Goal: Information Seeking & Learning: Learn about a topic

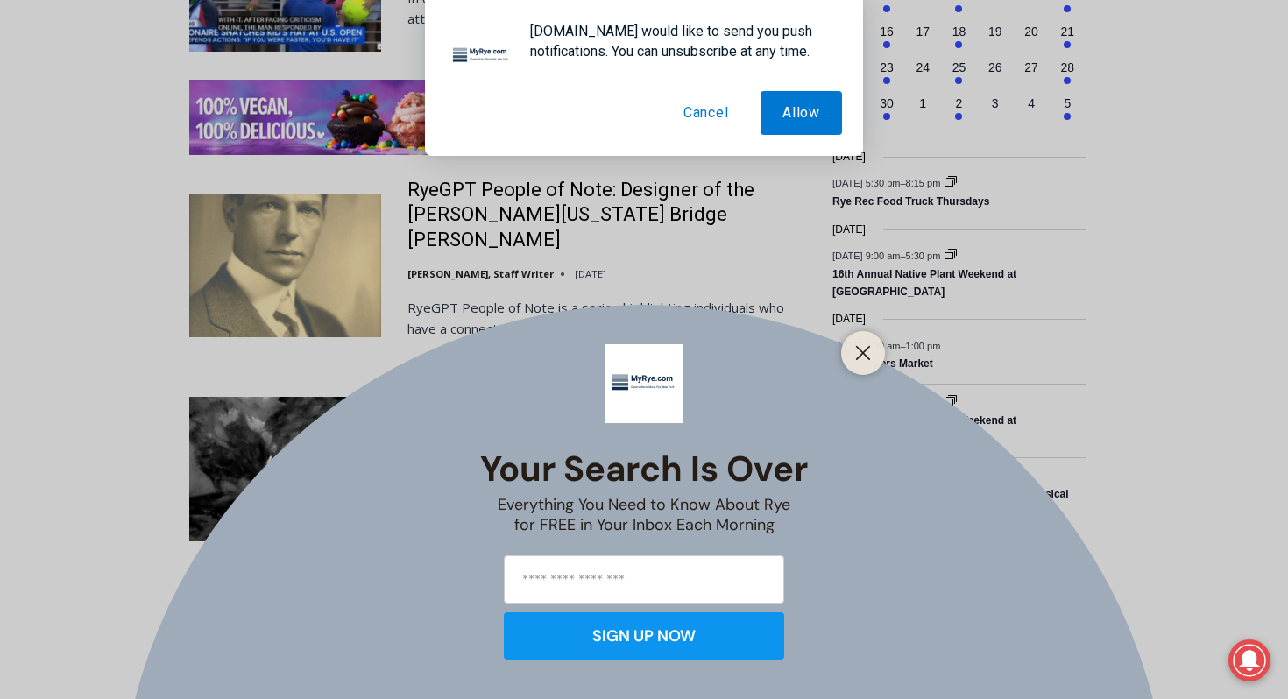
scroll to position [2711, 0]
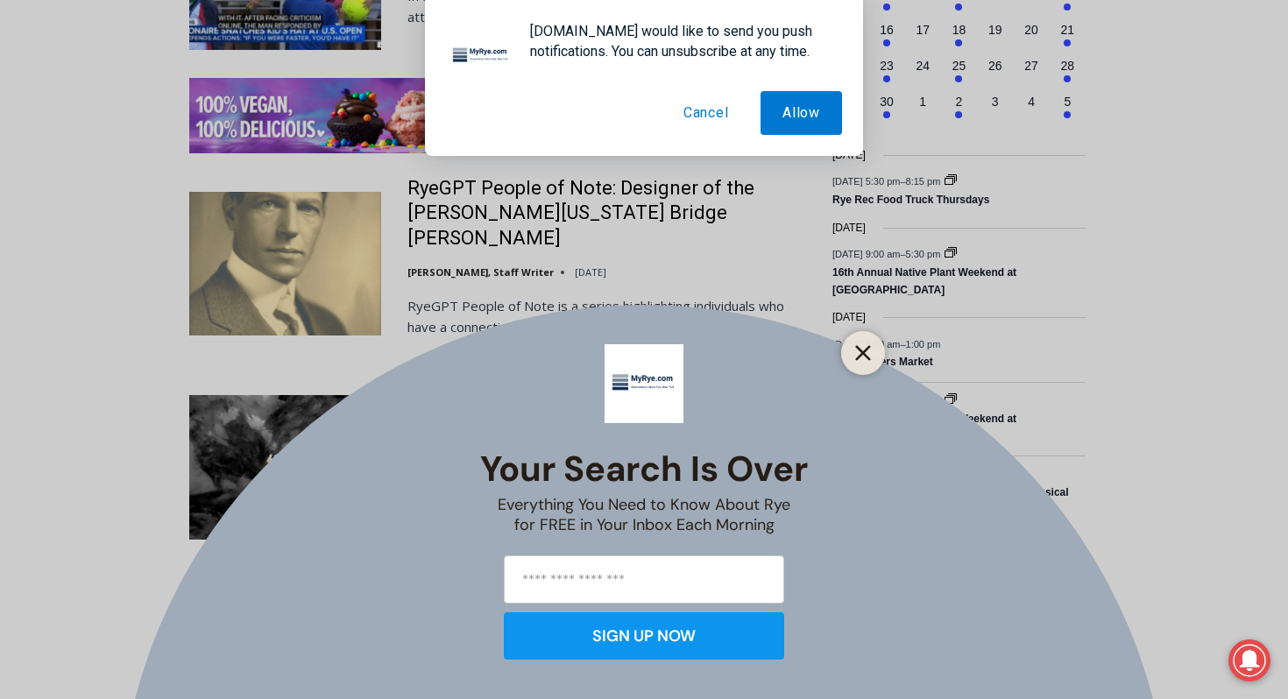
click at [861, 357] on line "Close" at bounding box center [863, 353] width 12 height 12
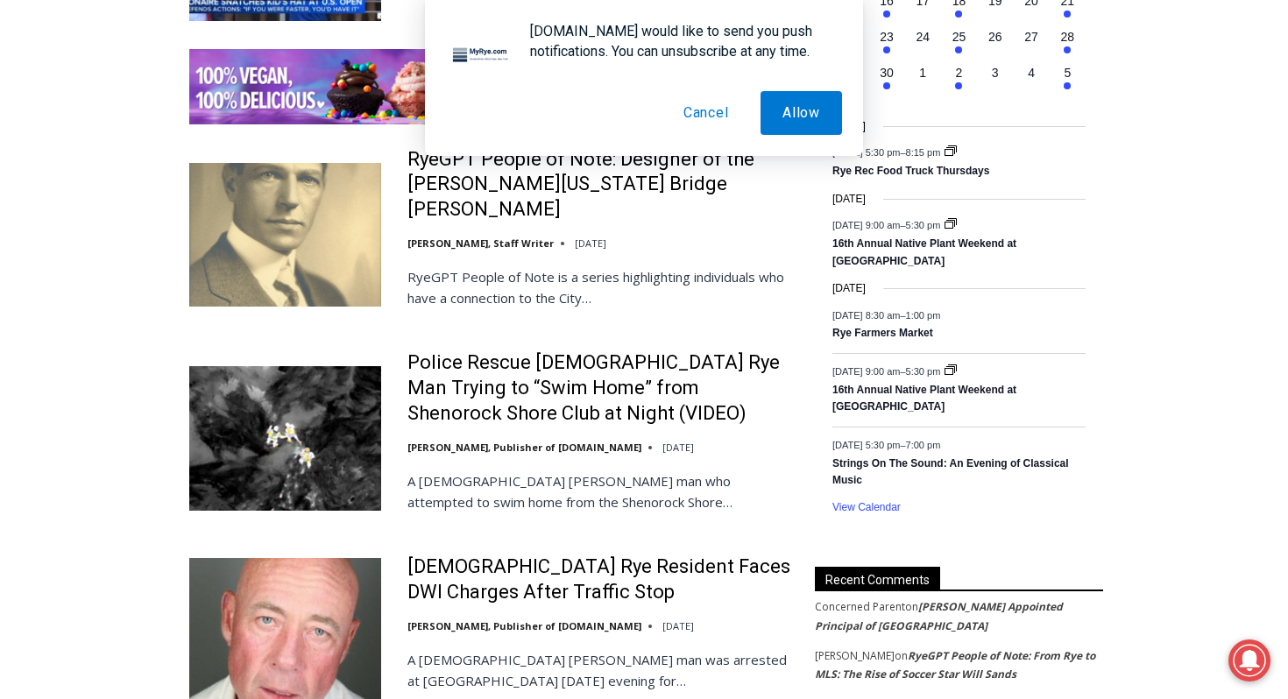
scroll to position [2746, 0]
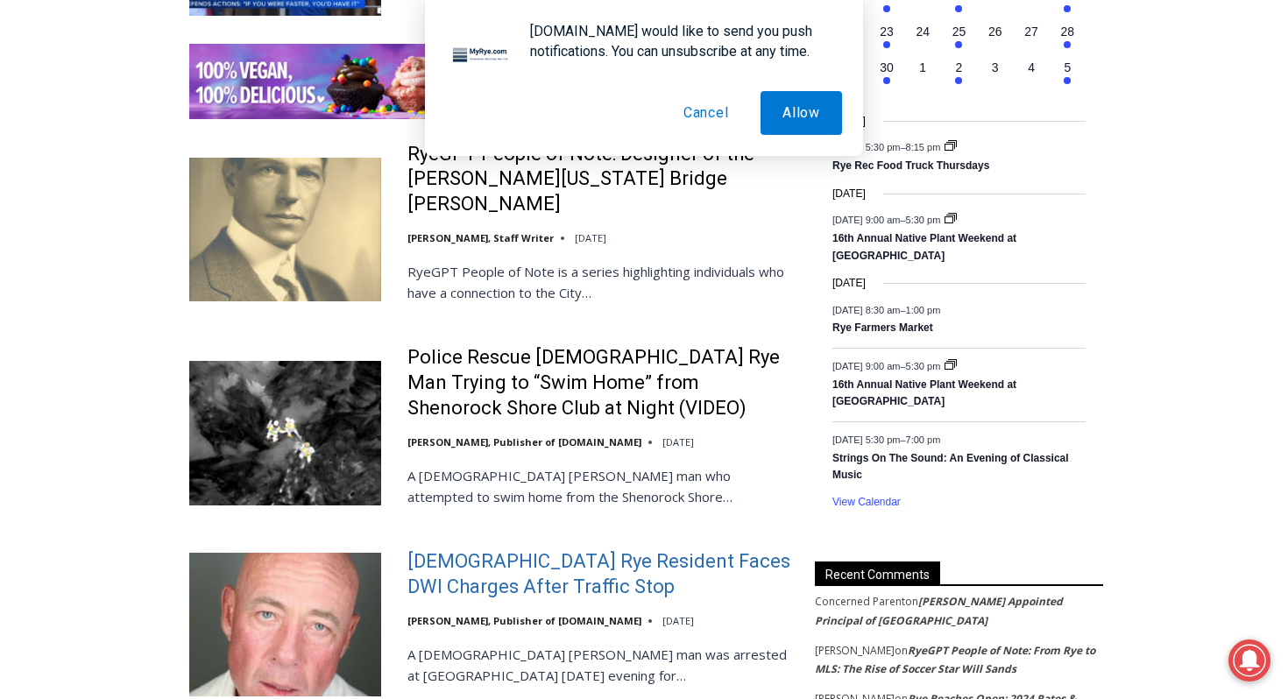
click at [552, 549] on link "56-Year-Old Rye Resident Faces DWI Charges After Traffic Stop" at bounding box center [599, 574] width 385 height 50
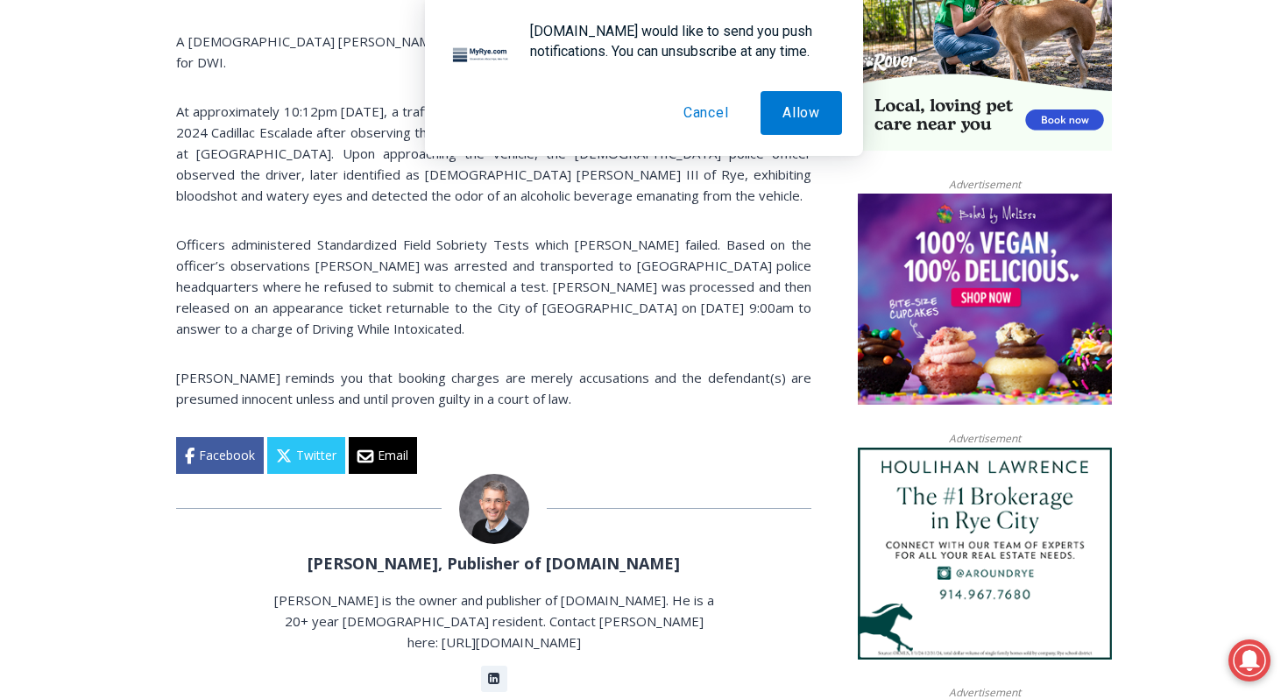
scroll to position [1237, 0]
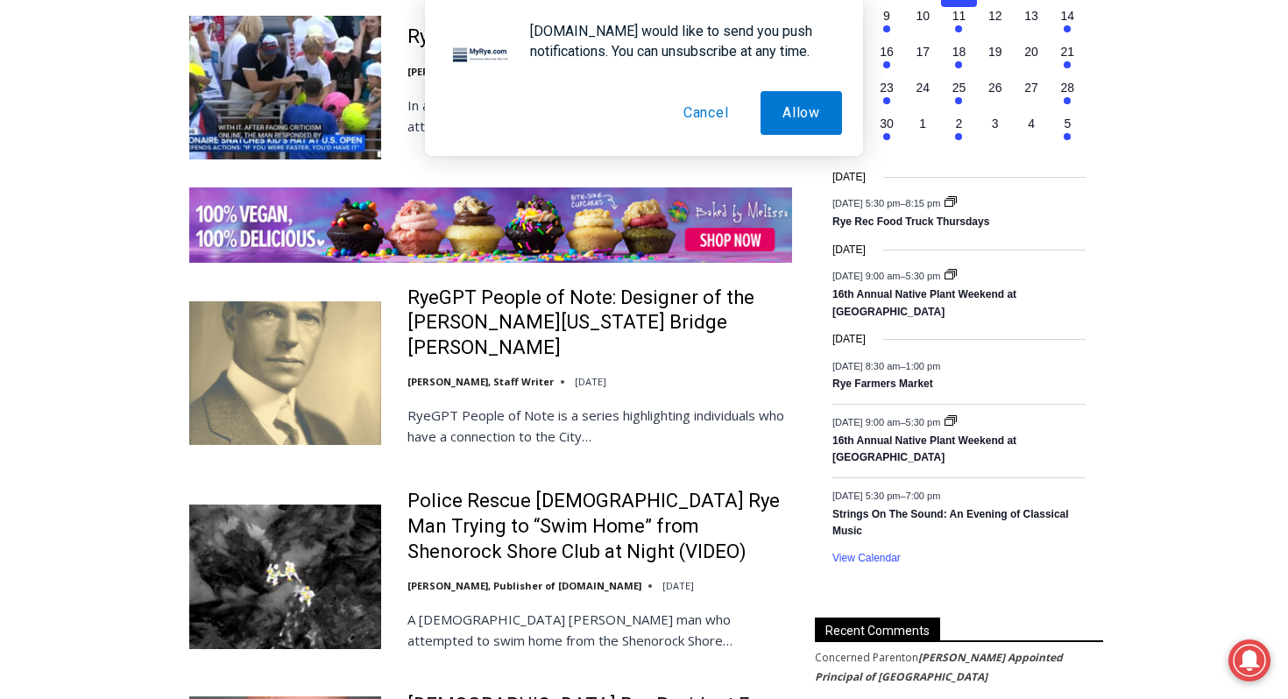
scroll to position [2599, 0]
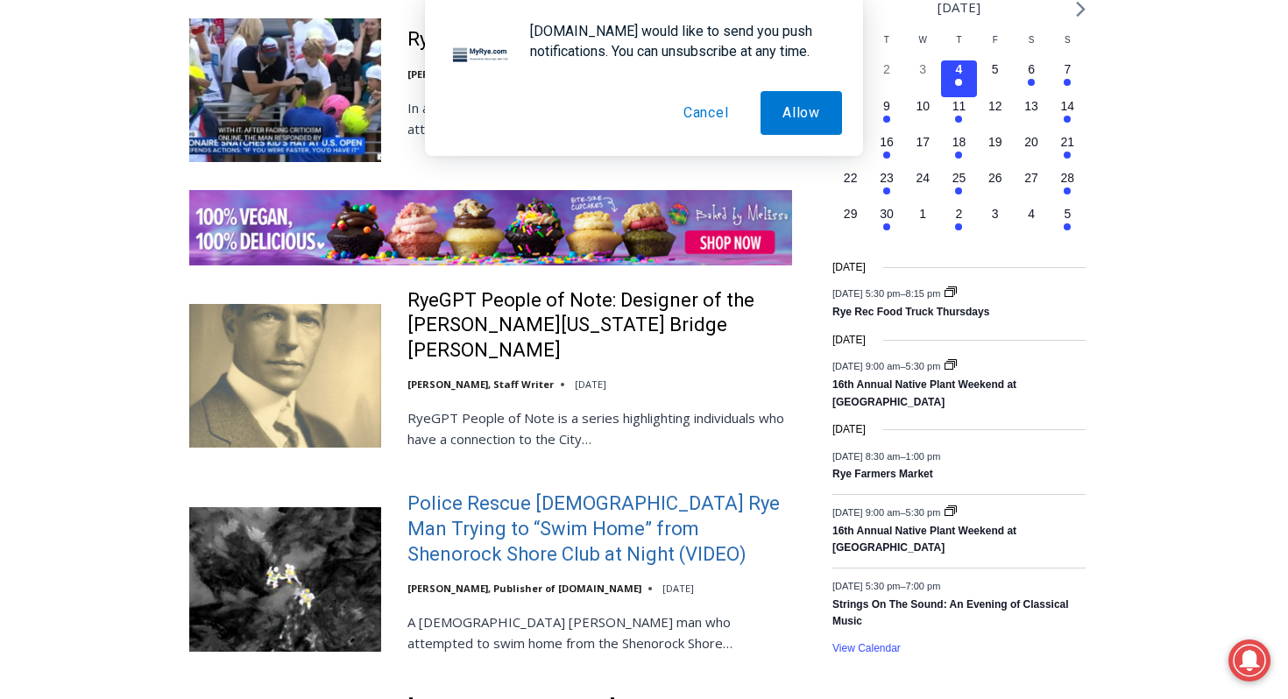
click at [575, 492] on link "Police Rescue 51 Year Old Rye Man Trying to “Swim Home” from Shenorock Shore Cl…" at bounding box center [599, 529] width 385 height 75
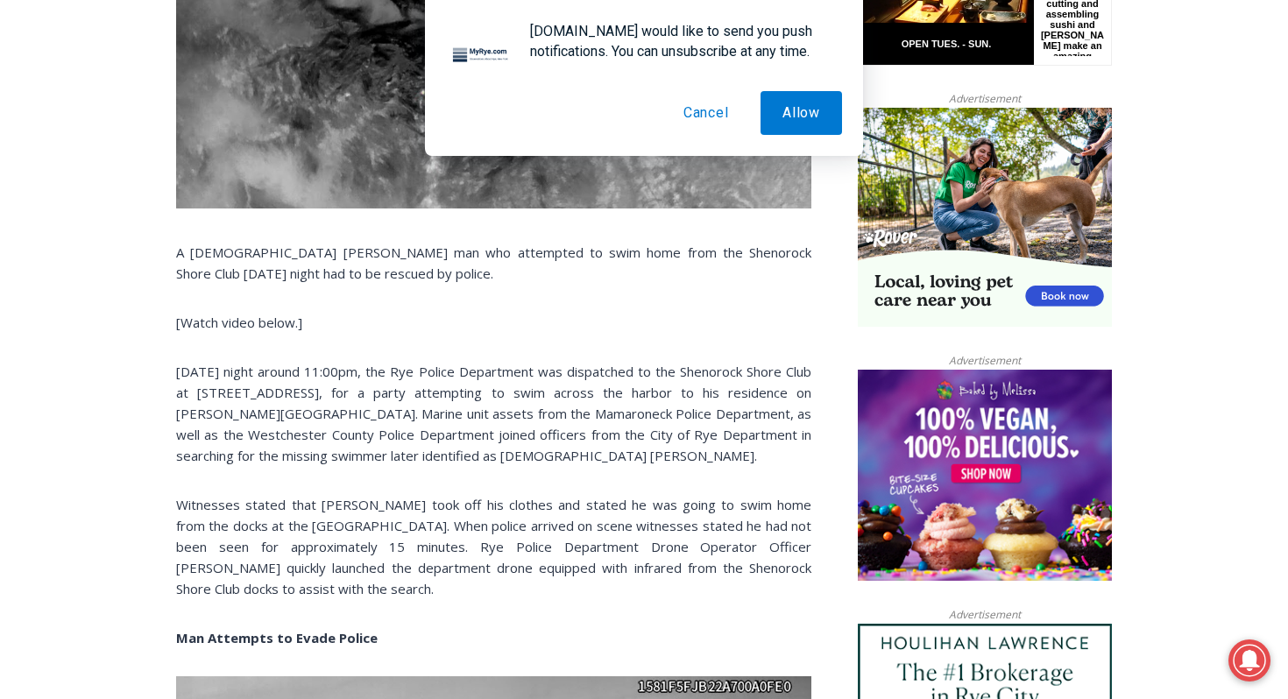
scroll to position [1060, 0]
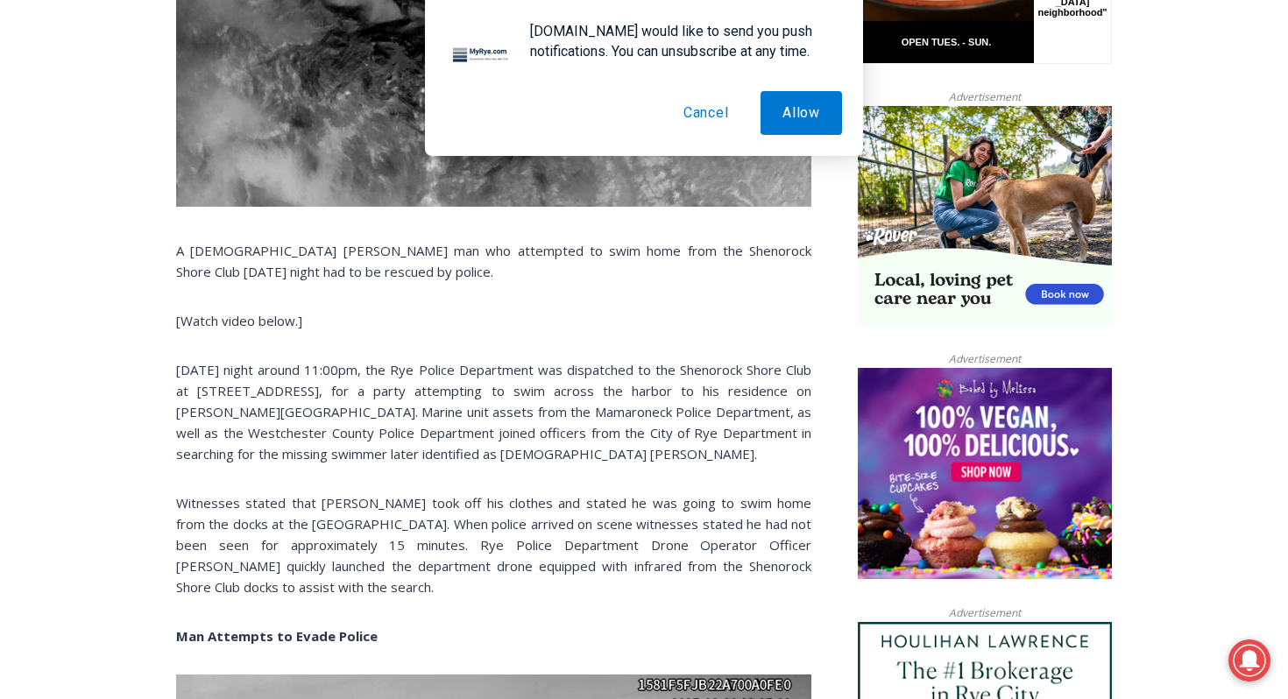
drag, startPoint x: 421, startPoint y: 455, endPoint x: 507, endPoint y: 472, distance: 88.5
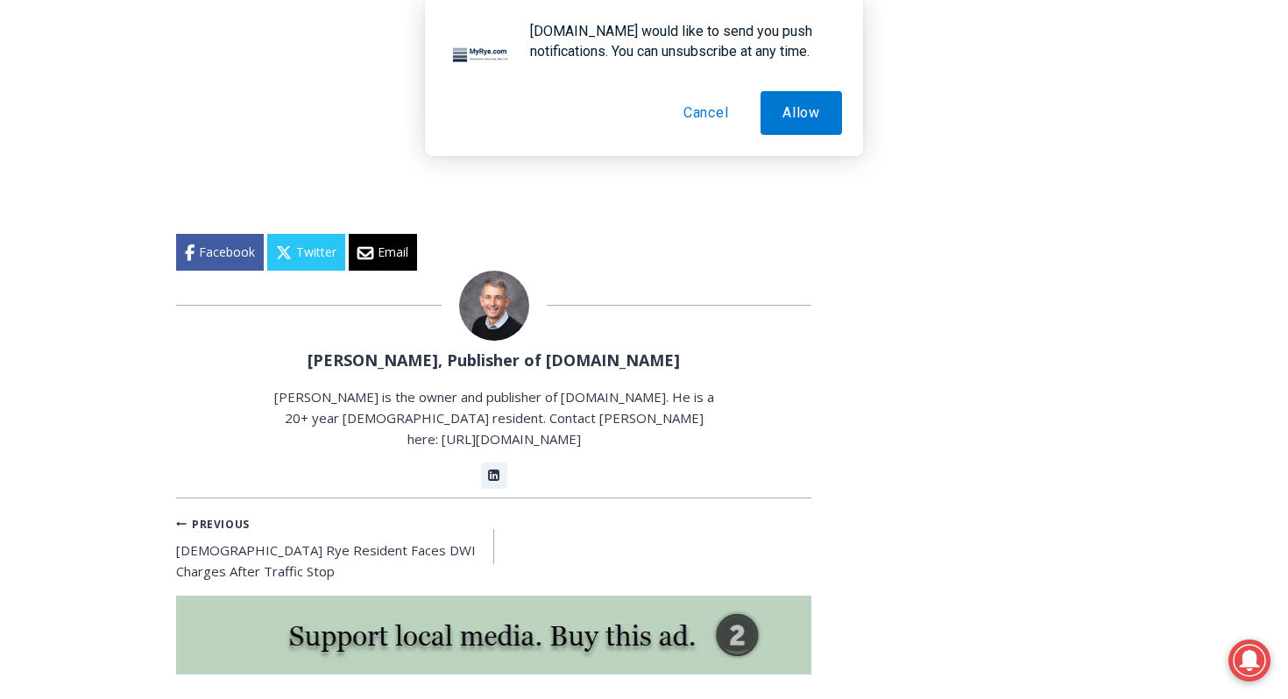
scroll to position [2815, 0]
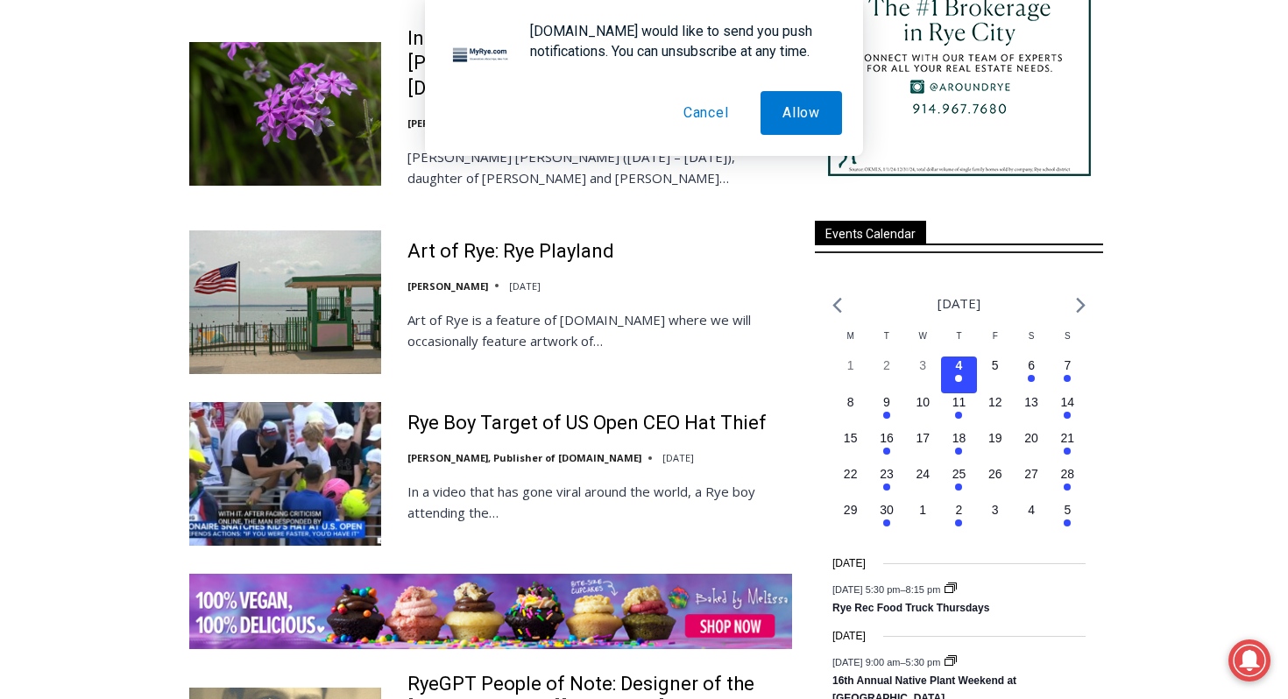
scroll to position [2213, 0]
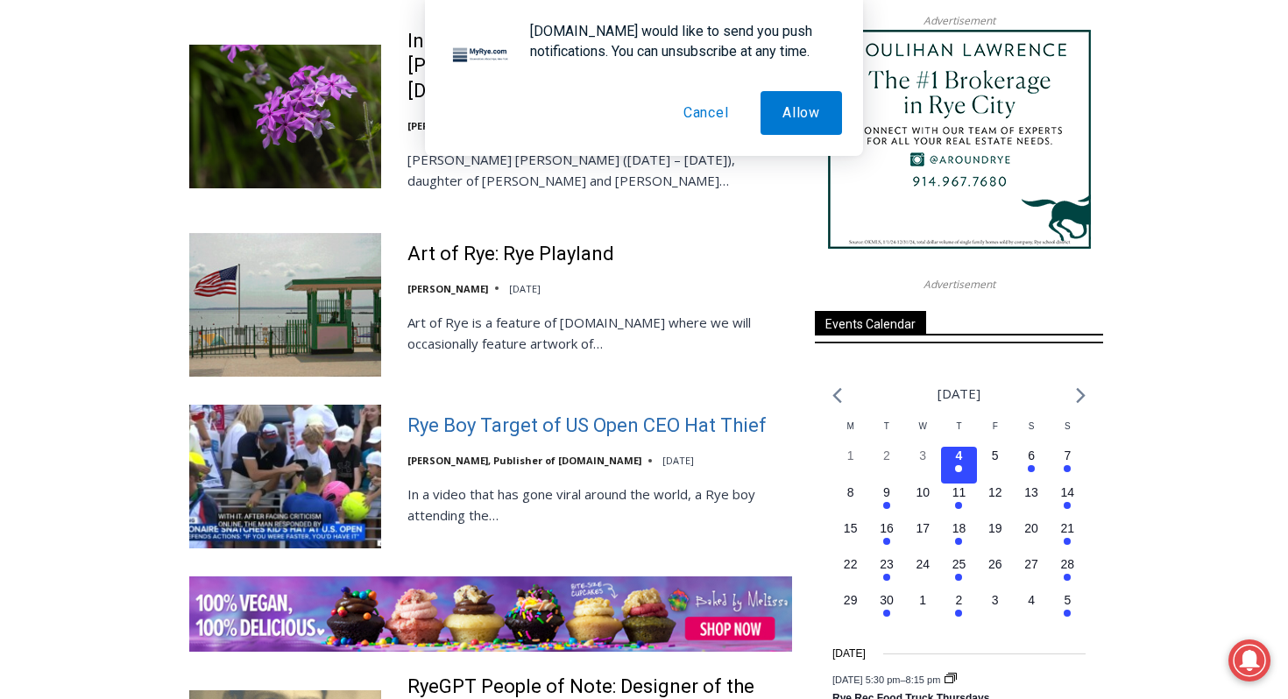
click at [605, 414] on link "Rye Boy Target of US Open CEO Hat Thief" at bounding box center [586, 426] width 359 height 25
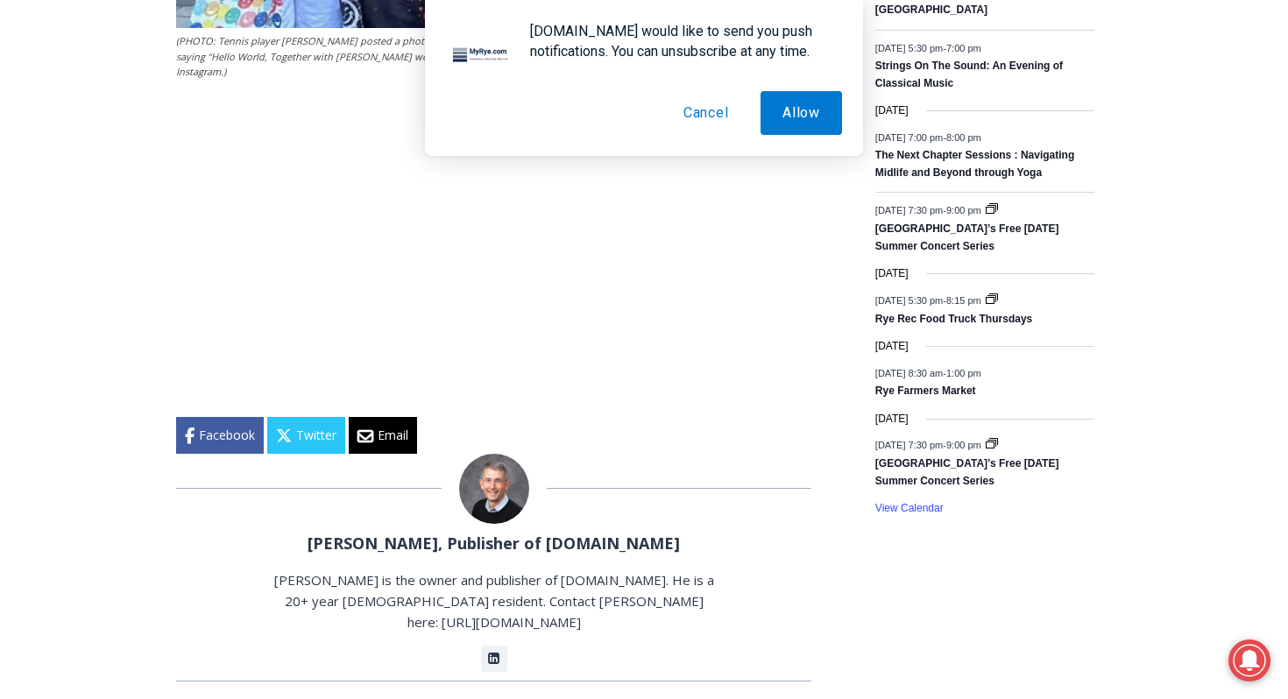
scroll to position [2636, 0]
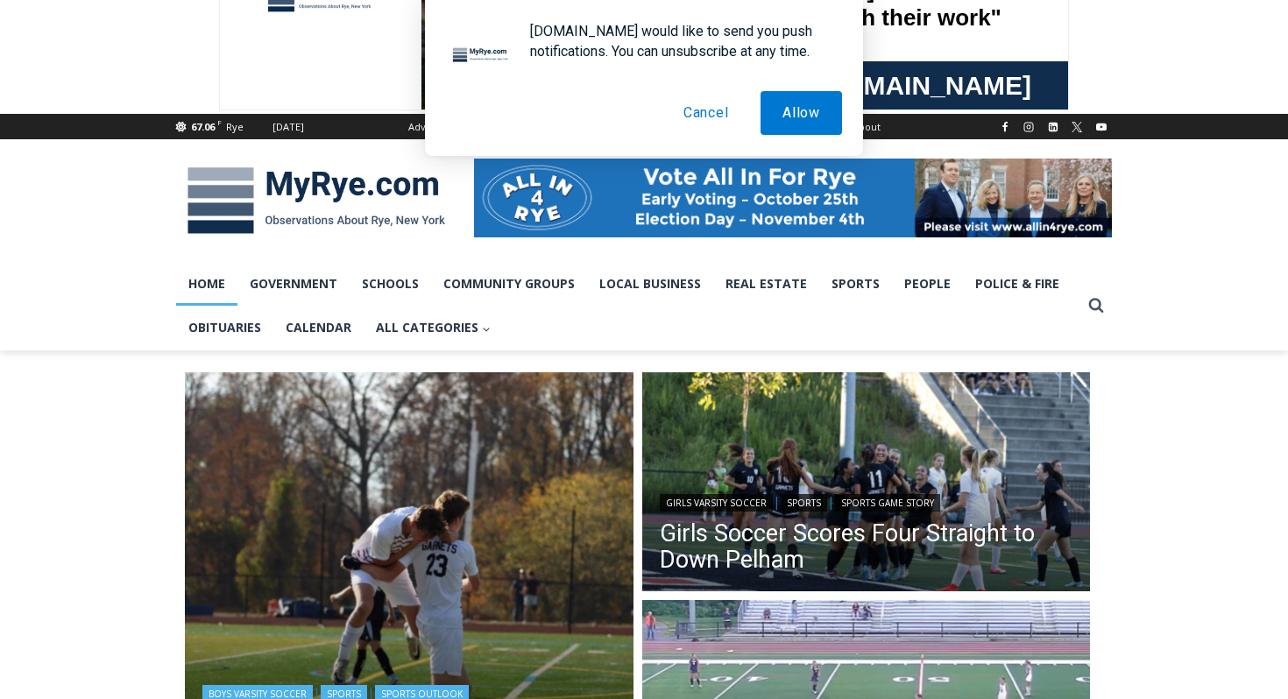
scroll to position [127, 0]
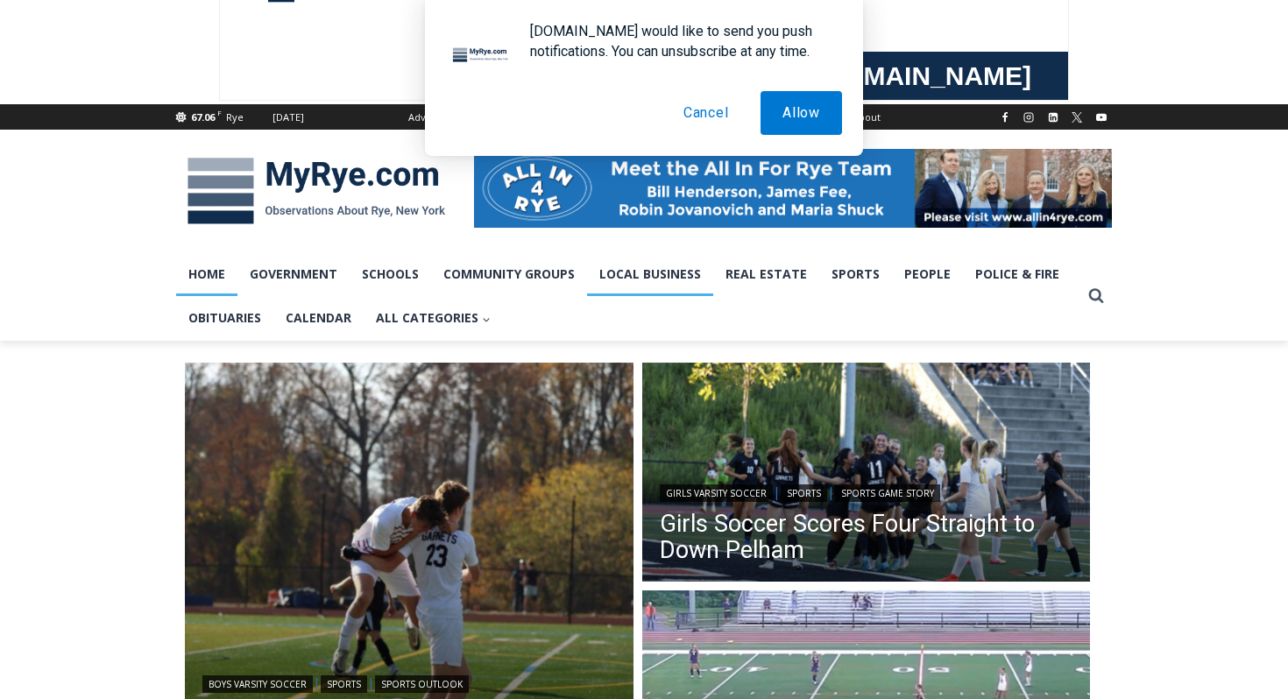
click at [639, 273] on link "Local Business" at bounding box center [650, 274] width 126 height 44
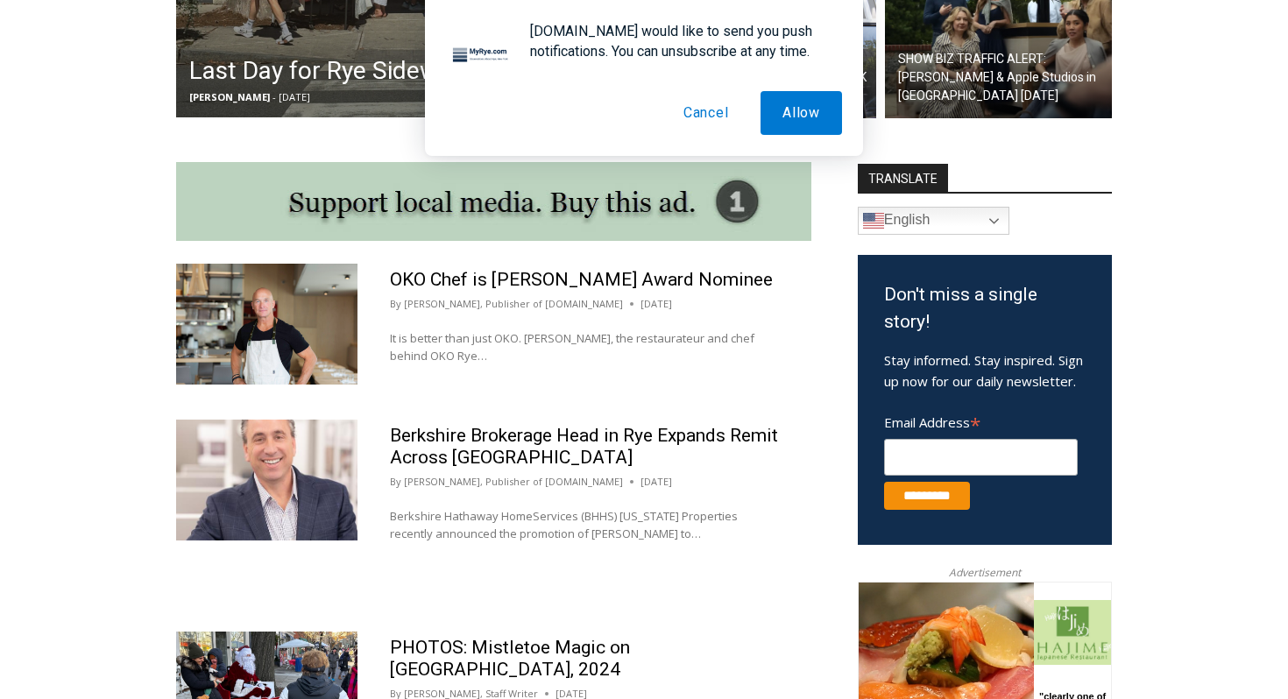
scroll to position [807, 0]
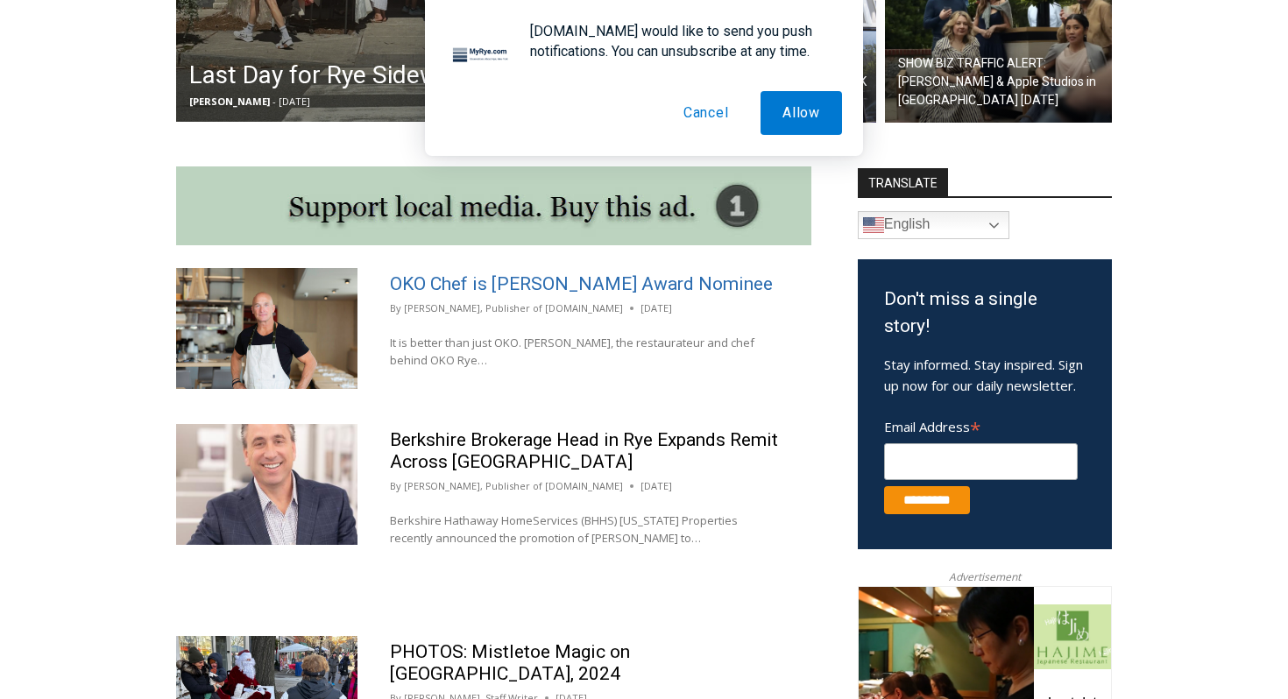
click at [515, 290] on link "OKO Chef is [PERSON_NAME] Award Nominee" at bounding box center [581, 283] width 383 height 21
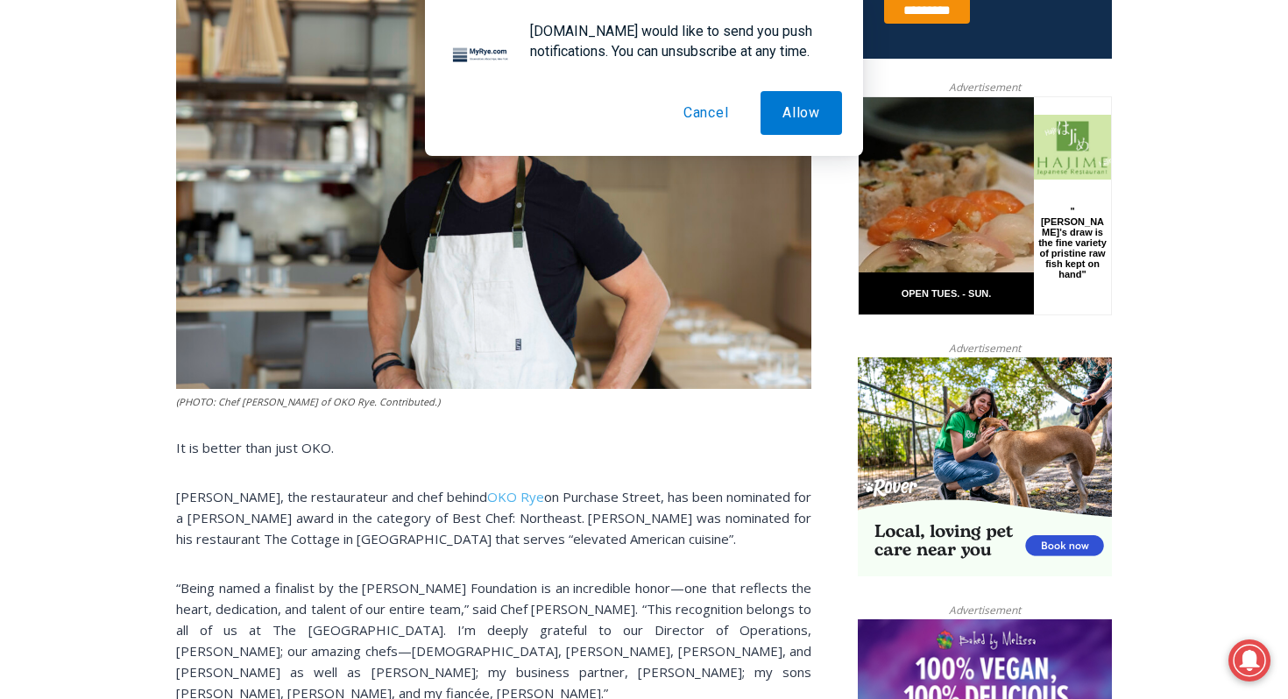
scroll to position [810, 0]
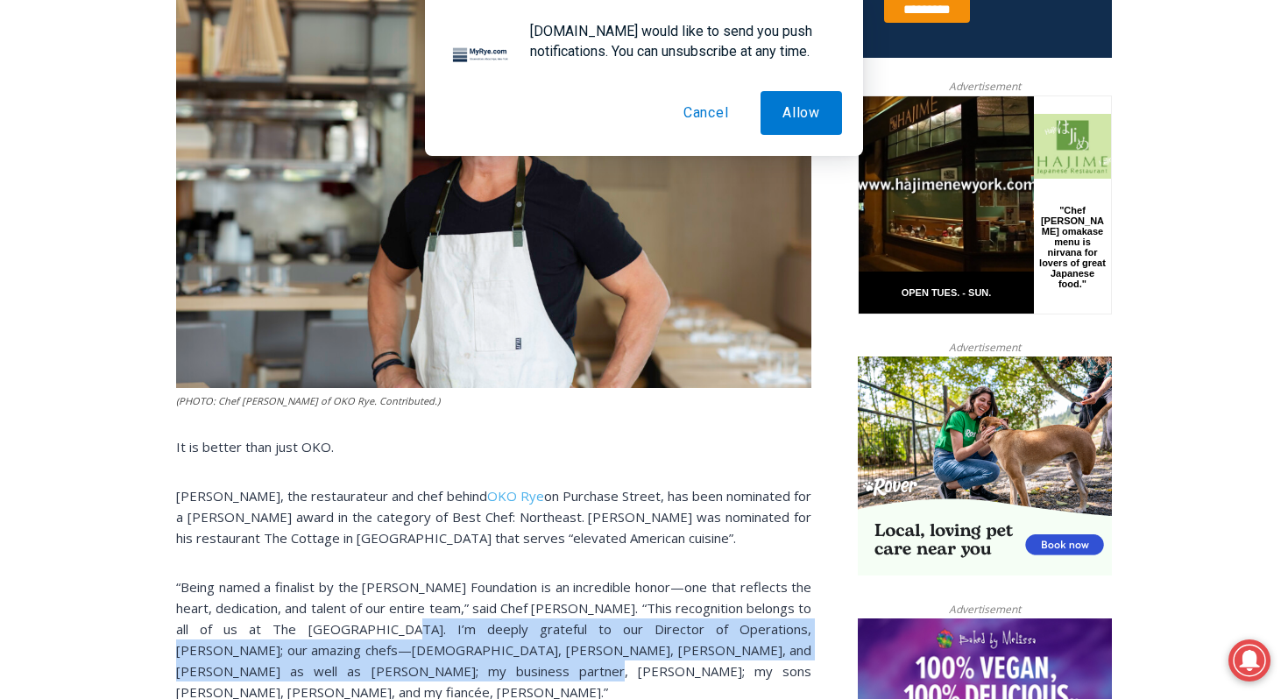
drag, startPoint x: 385, startPoint y: 596, endPoint x: 442, endPoint y: 633, distance: 67.8
click at [442, 633] on p "“Being named a finalist by the James Beard Foundation is an incredible honor—on…" at bounding box center [493, 640] width 635 height 126
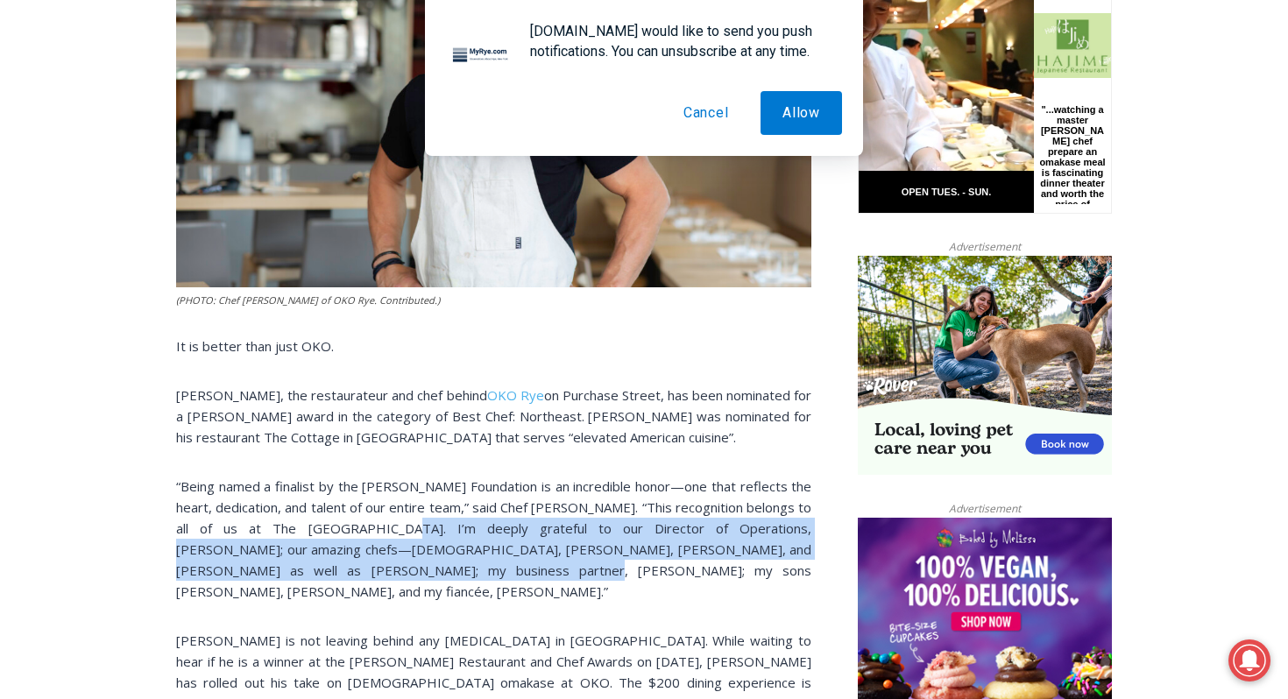
scroll to position [911, 0]
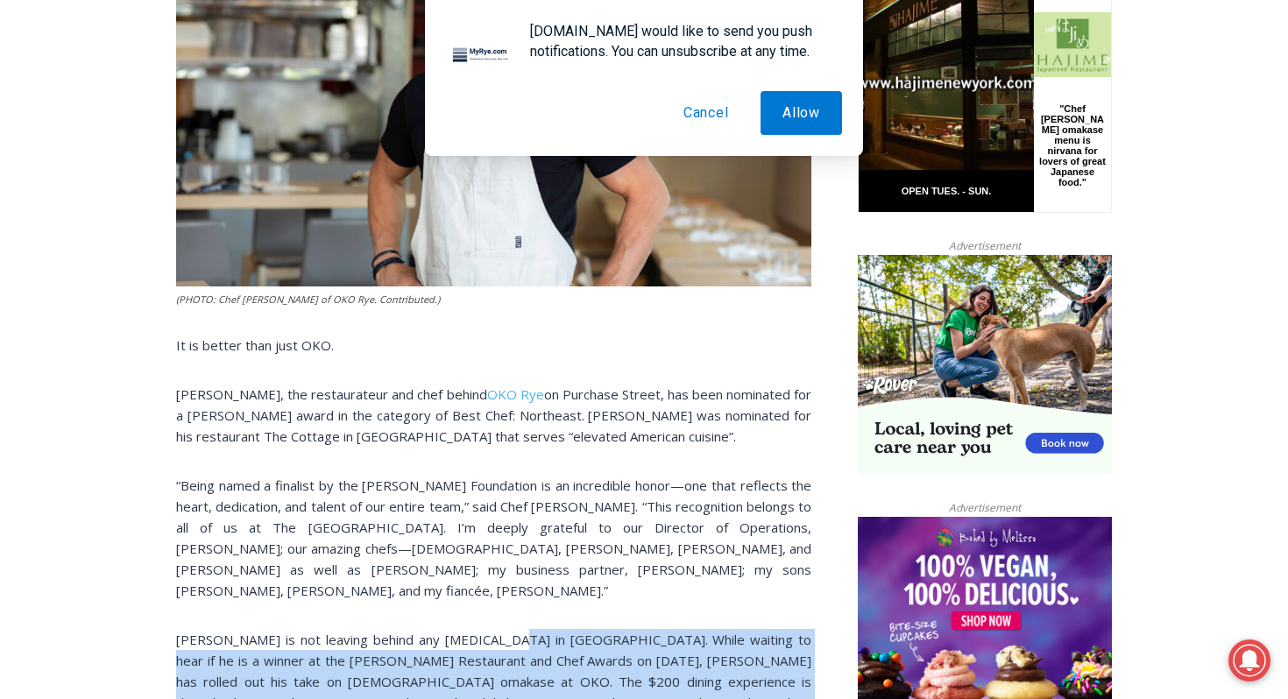
drag, startPoint x: 493, startPoint y: 580, endPoint x: 589, endPoint y: 672, distance: 133.3
click at [589, 672] on p "Lewis is not leaving behind any taste buds in Rye. While waiting to hear if he …" at bounding box center [493, 692] width 635 height 126
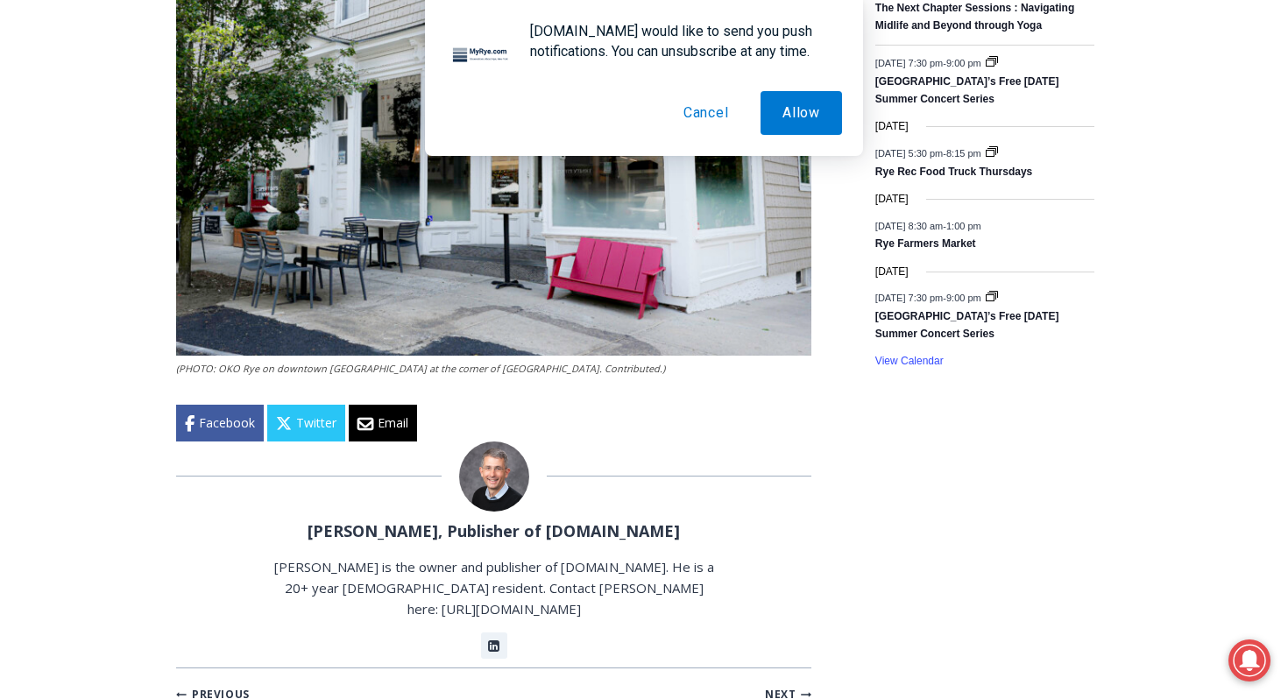
scroll to position [2696, 0]
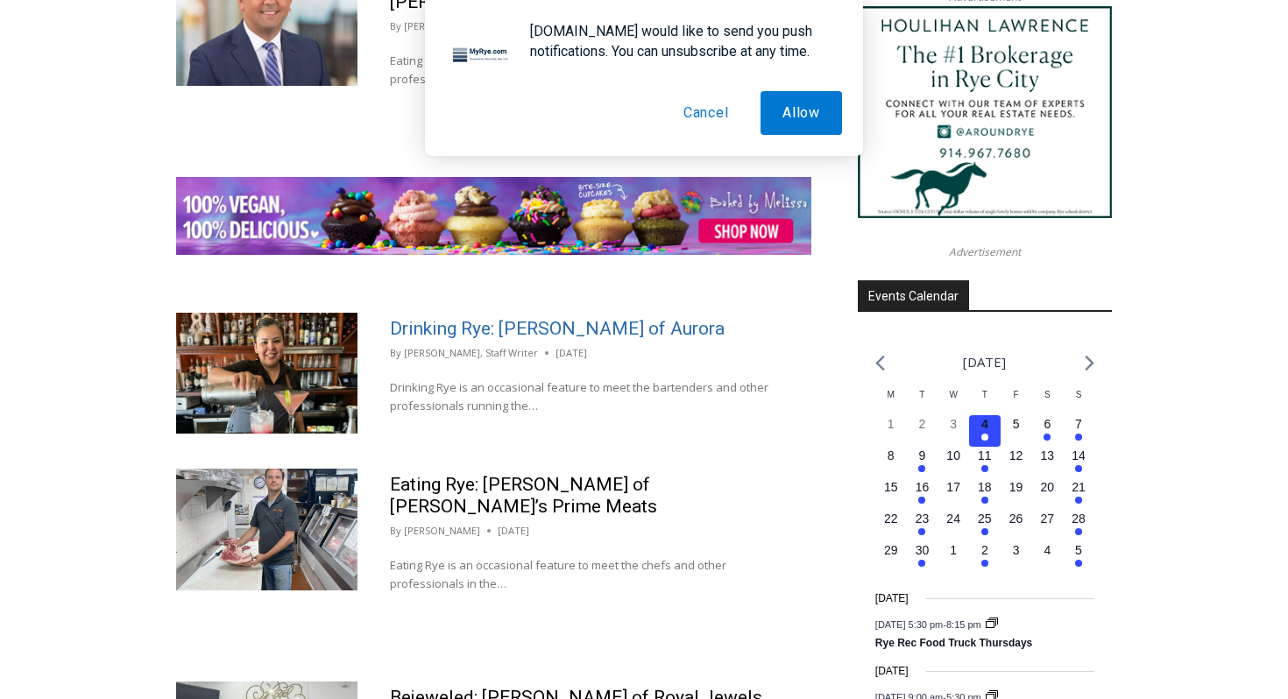
scroll to position [2167, 0]
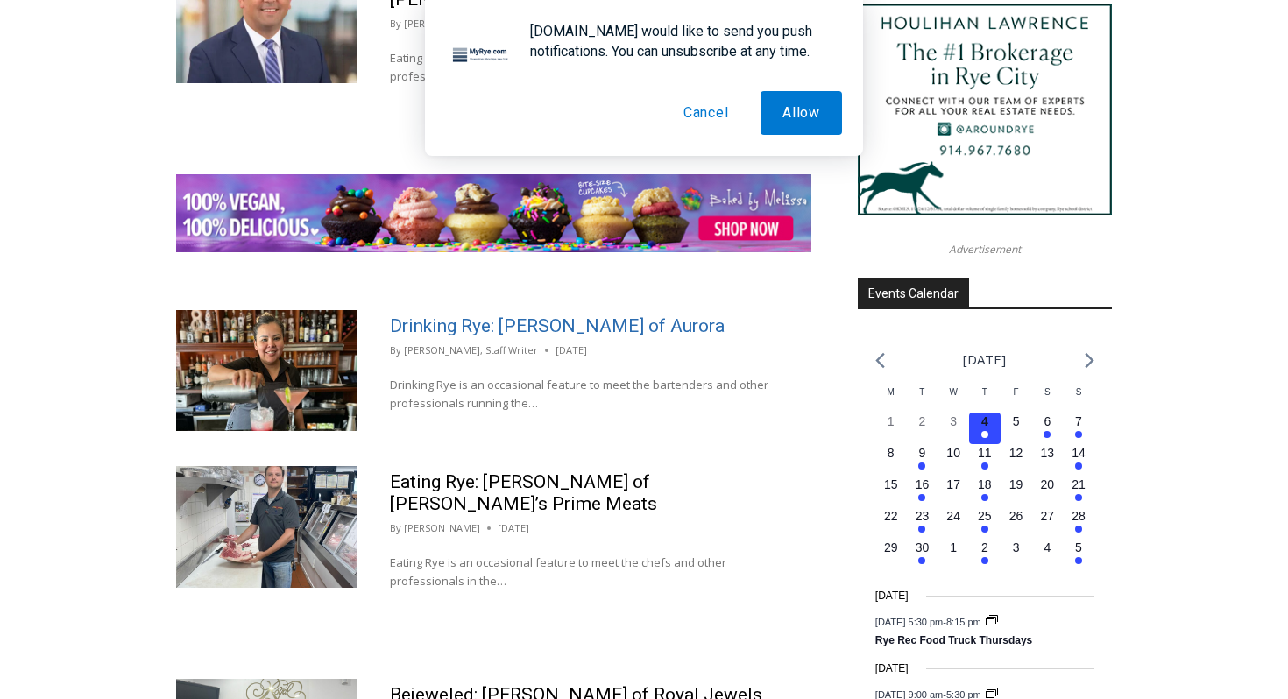
click at [507, 315] on link "Drinking Rye: [PERSON_NAME] of Aurora" at bounding box center [557, 325] width 335 height 21
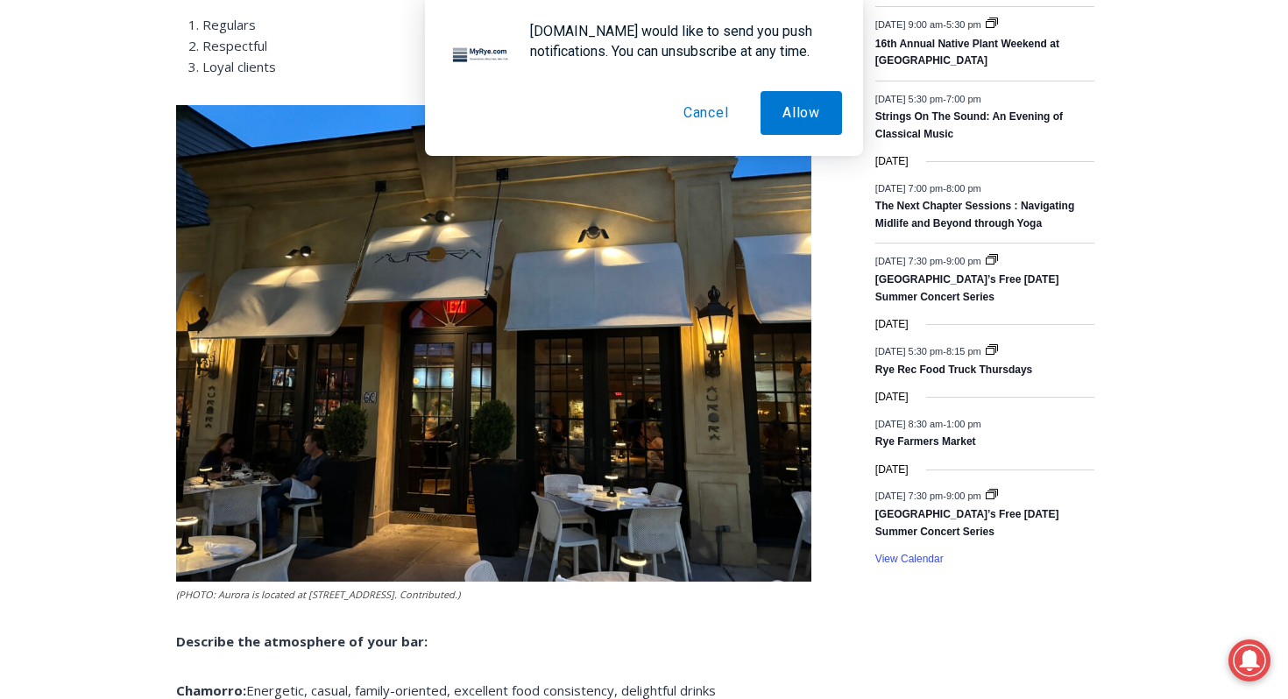
scroll to position [2500, 0]
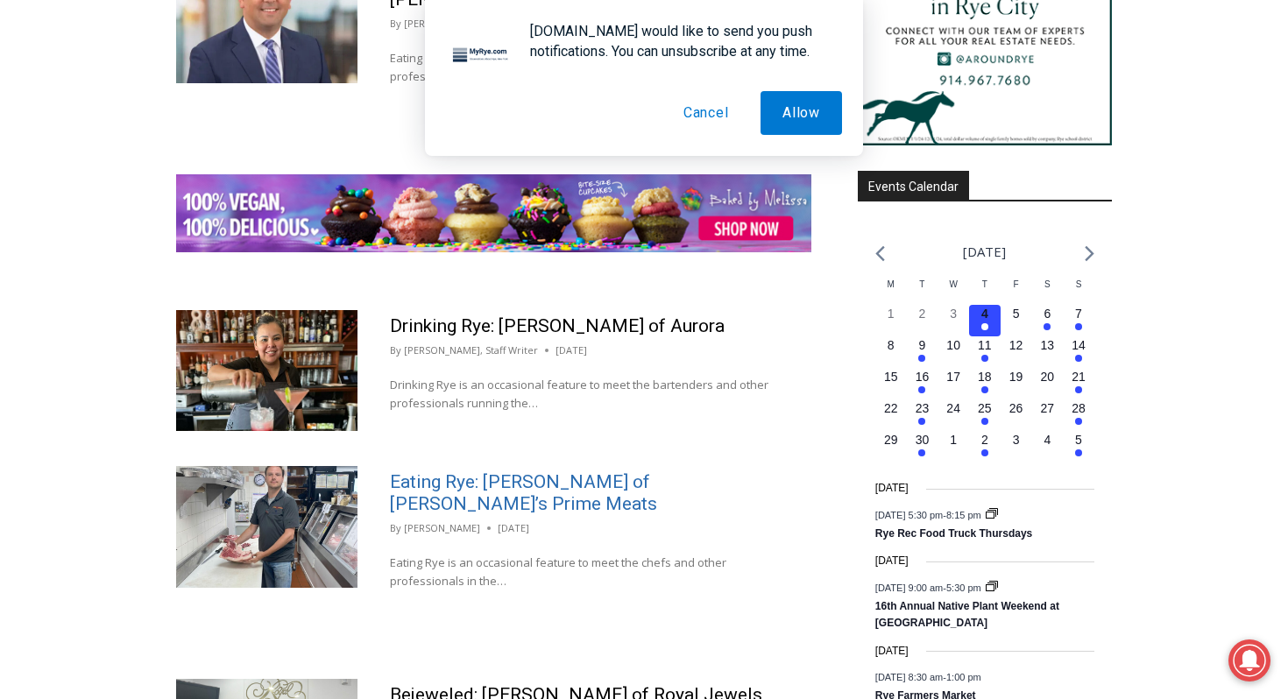
click at [457, 471] on link "Eating Rye: [PERSON_NAME] of [PERSON_NAME]’s Prime Meats" at bounding box center [523, 492] width 267 height 43
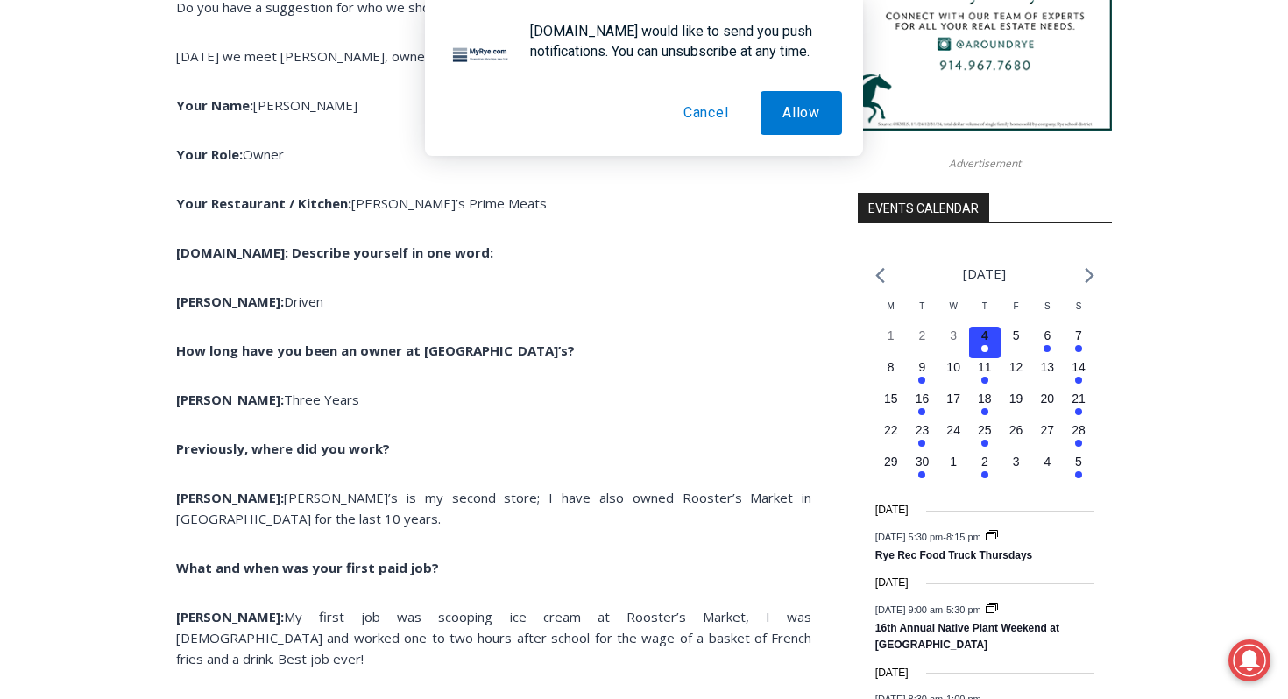
scroll to position [1768, 0]
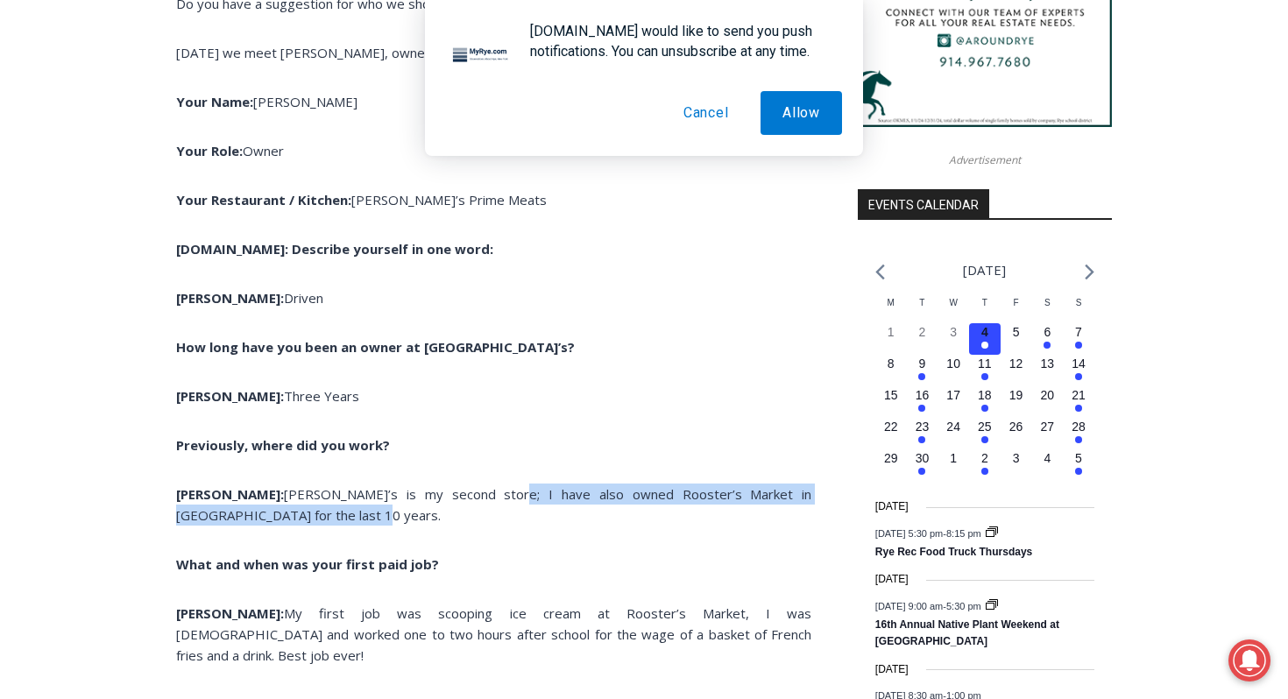
drag, startPoint x: 402, startPoint y: 501, endPoint x: 430, endPoint y: 519, distance: 33.1
click at [430, 519] on p "[PERSON_NAME]: [PERSON_NAME]’s is my second store; I have also owned Rooster’s …" at bounding box center [493, 505] width 635 height 42
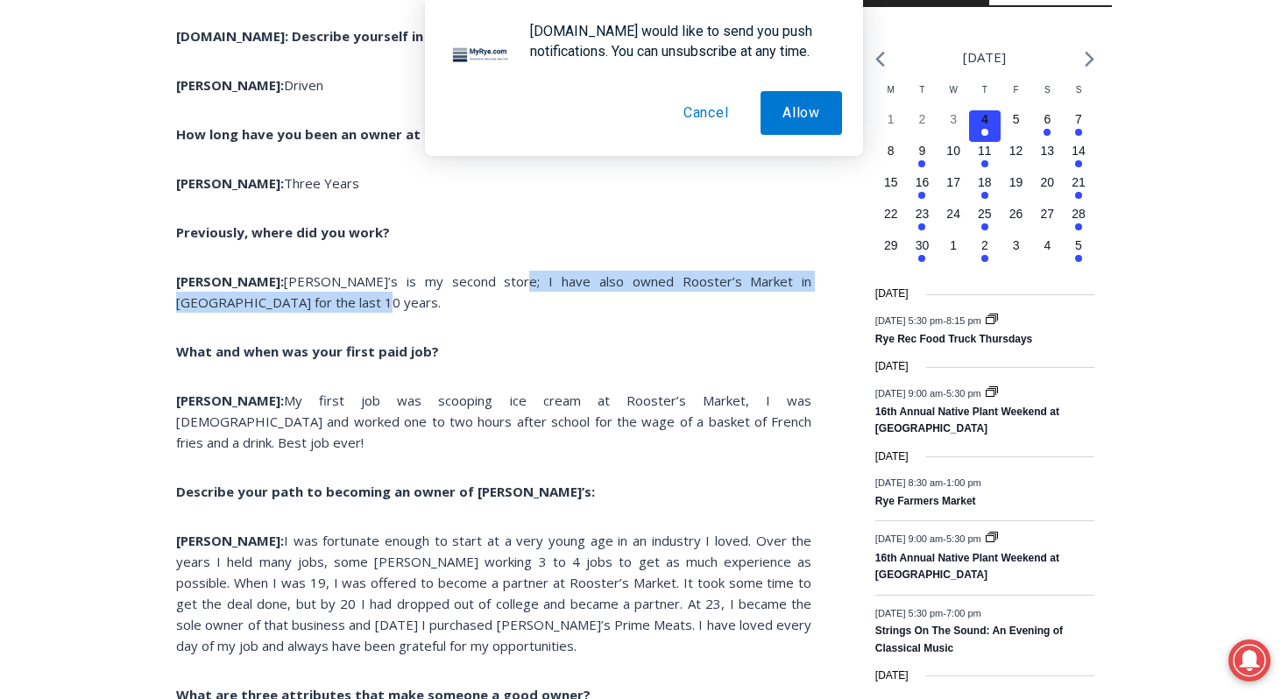
scroll to position [1982, 0]
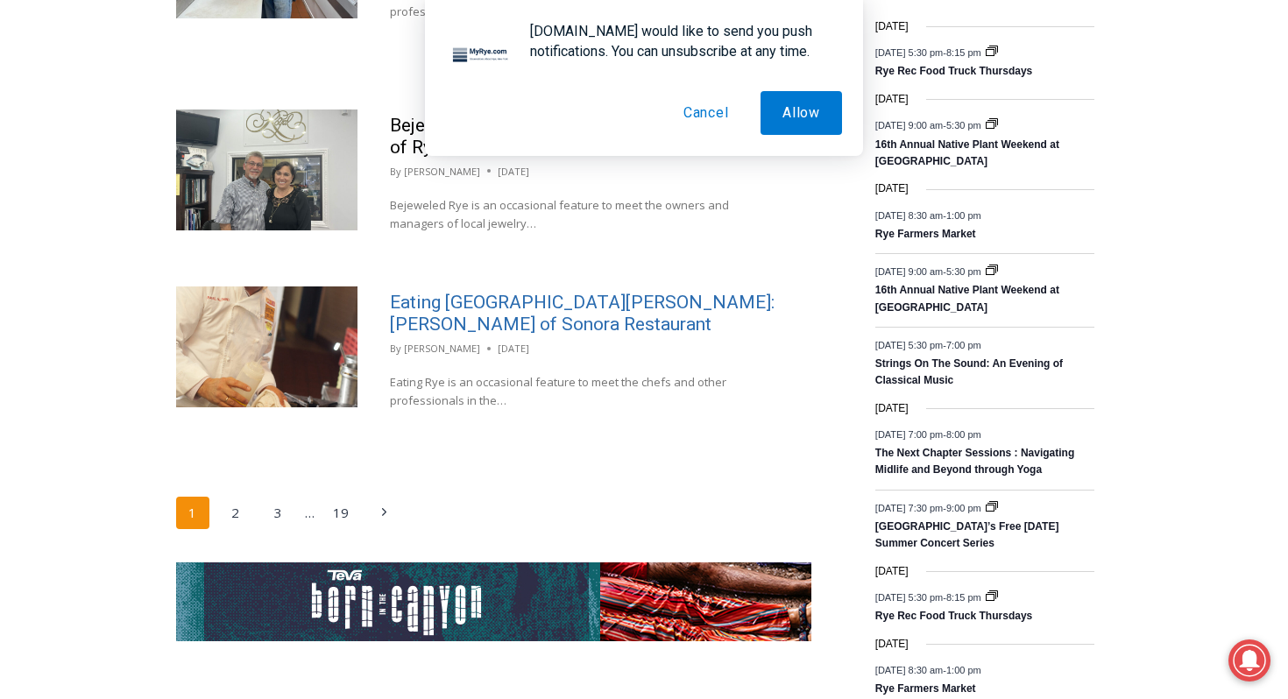
scroll to position [2740, 0]
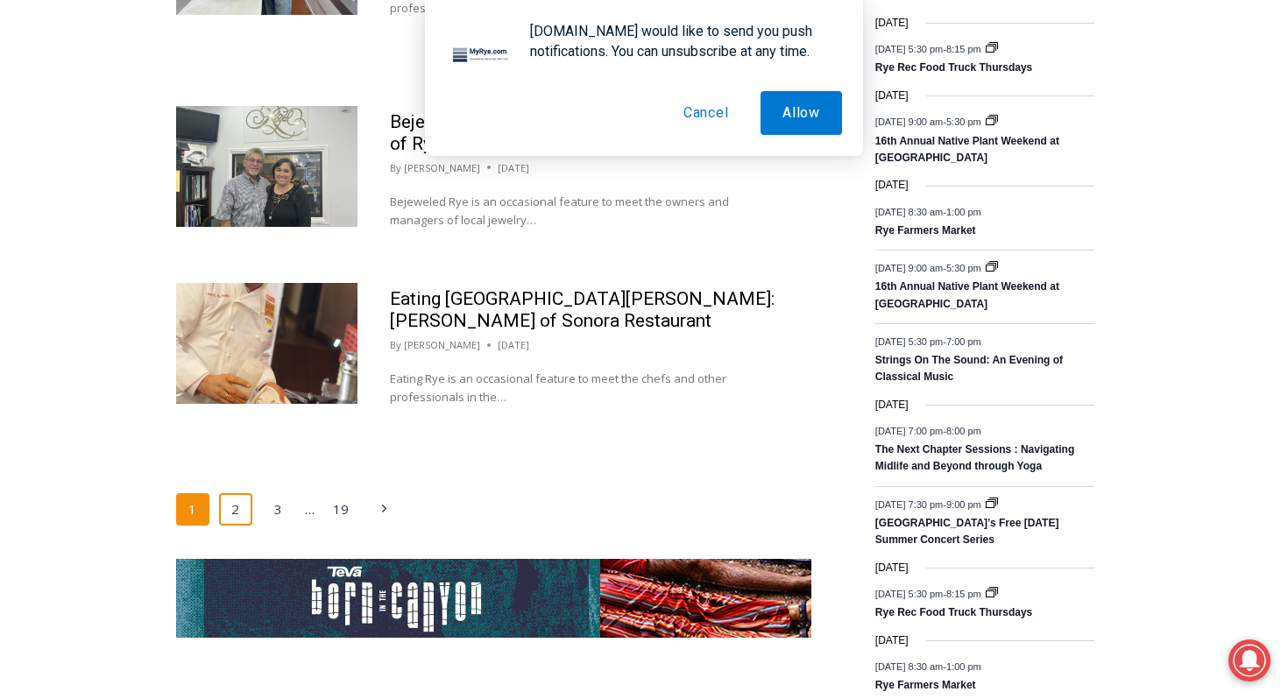
click at [234, 497] on link "2" at bounding box center [235, 509] width 33 height 33
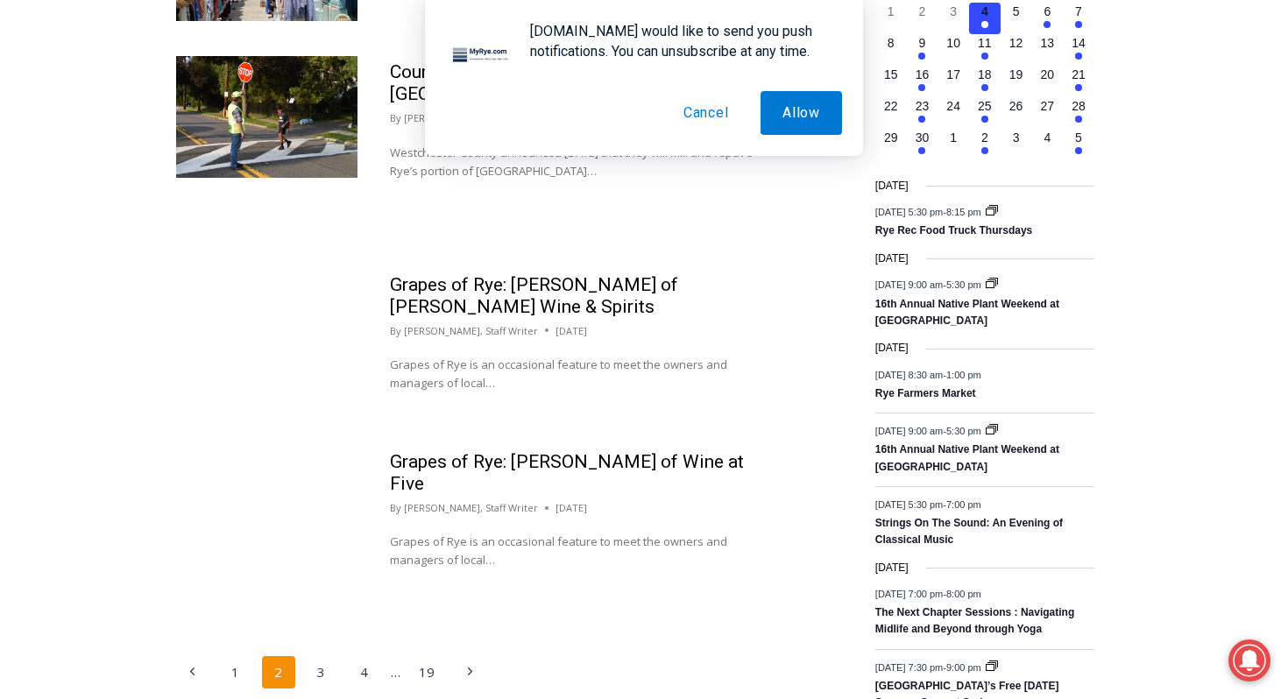
scroll to position [2581, 0]
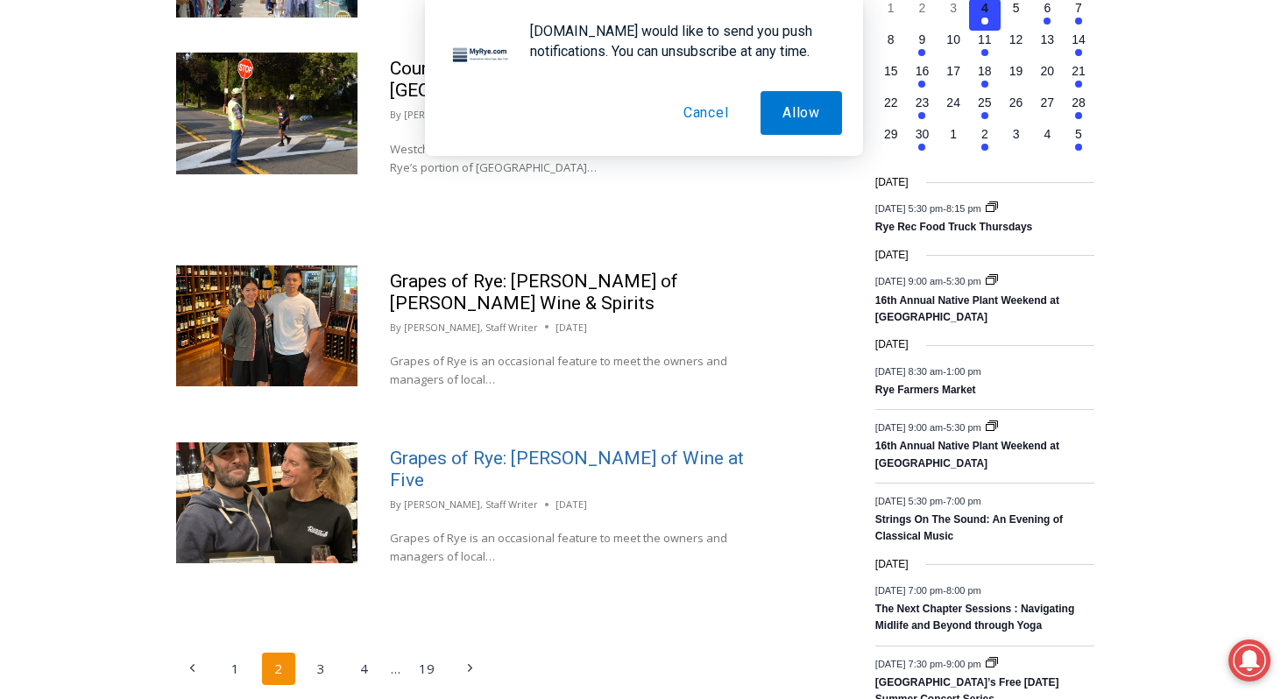
click at [495, 448] on link "Grapes of Rye: Dave Pauker of Wine at Five" at bounding box center [567, 469] width 354 height 43
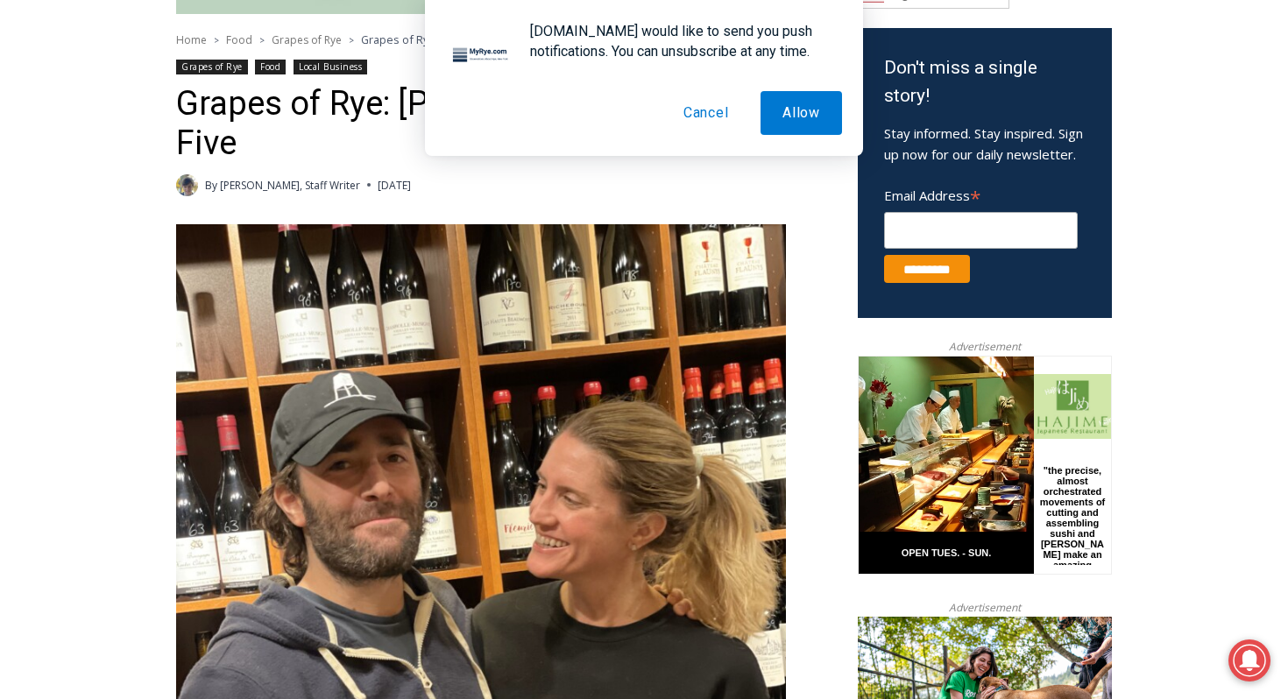
scroll to position [551, 0]
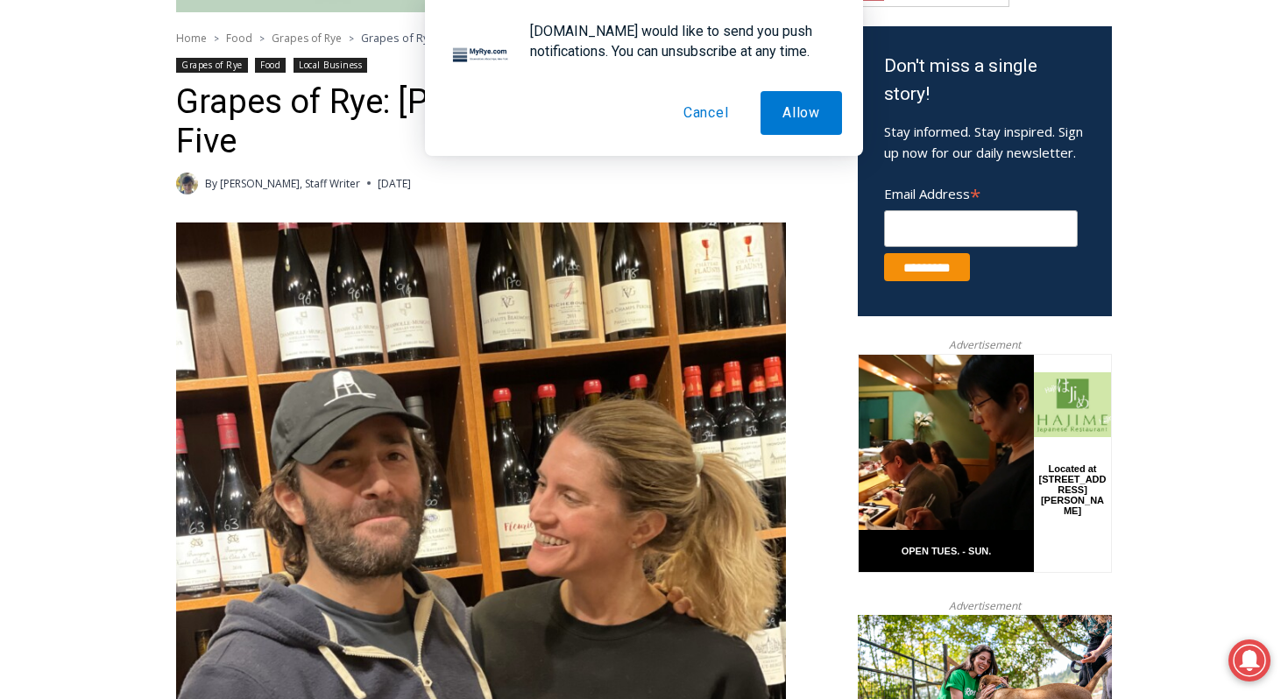
click at [697, 110] on button "Cancel" at bounding box center [706, 113] width 89 height 44
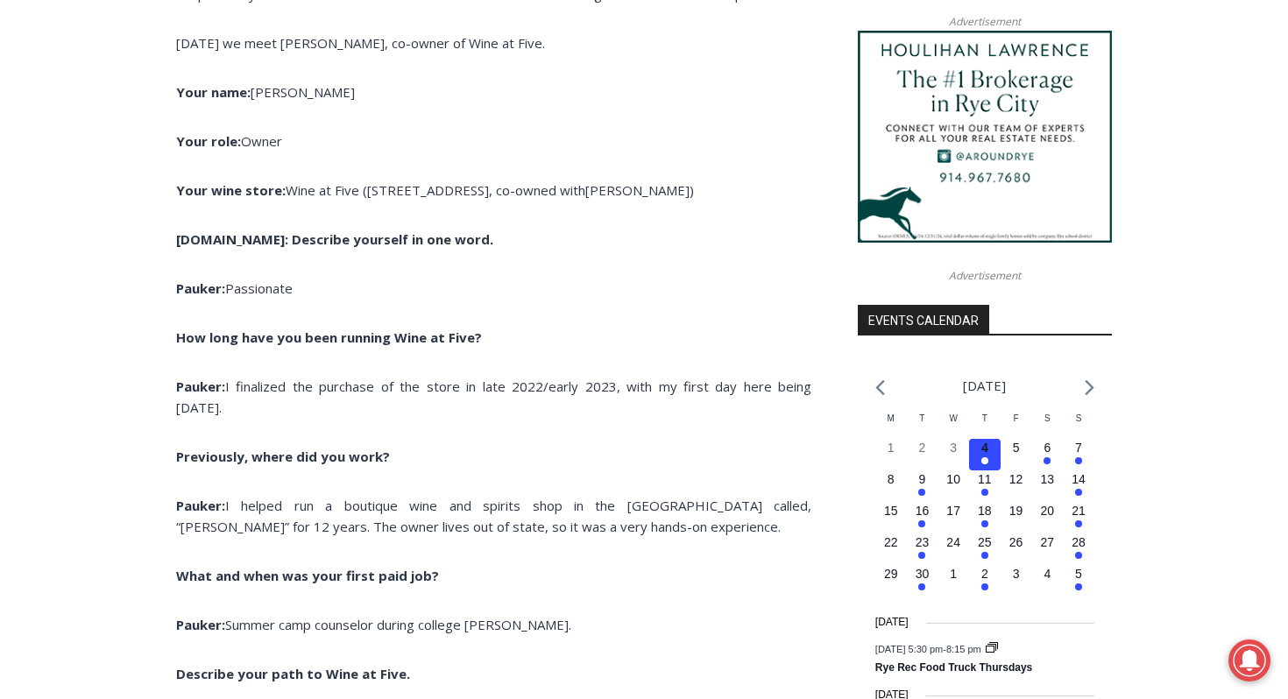
scroll to position [1662, 0]
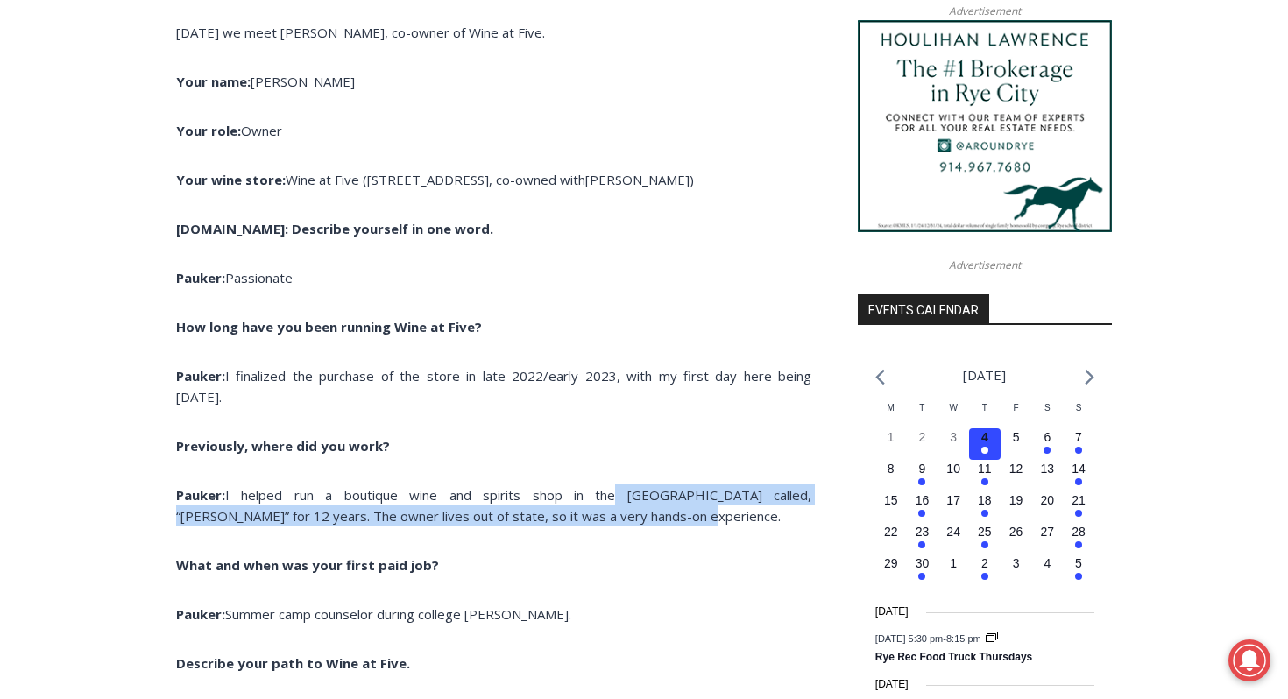
drag, startPoint x: 549, startPoint y: 457, endPoint x: 626, endPoint y: 483, distance: 81.2
click at [626, 485] on p "Pauker: I helped run a boutique wine and spirits shop in the West Village calle…" at bounding box center [493, 506] width 635 height 42
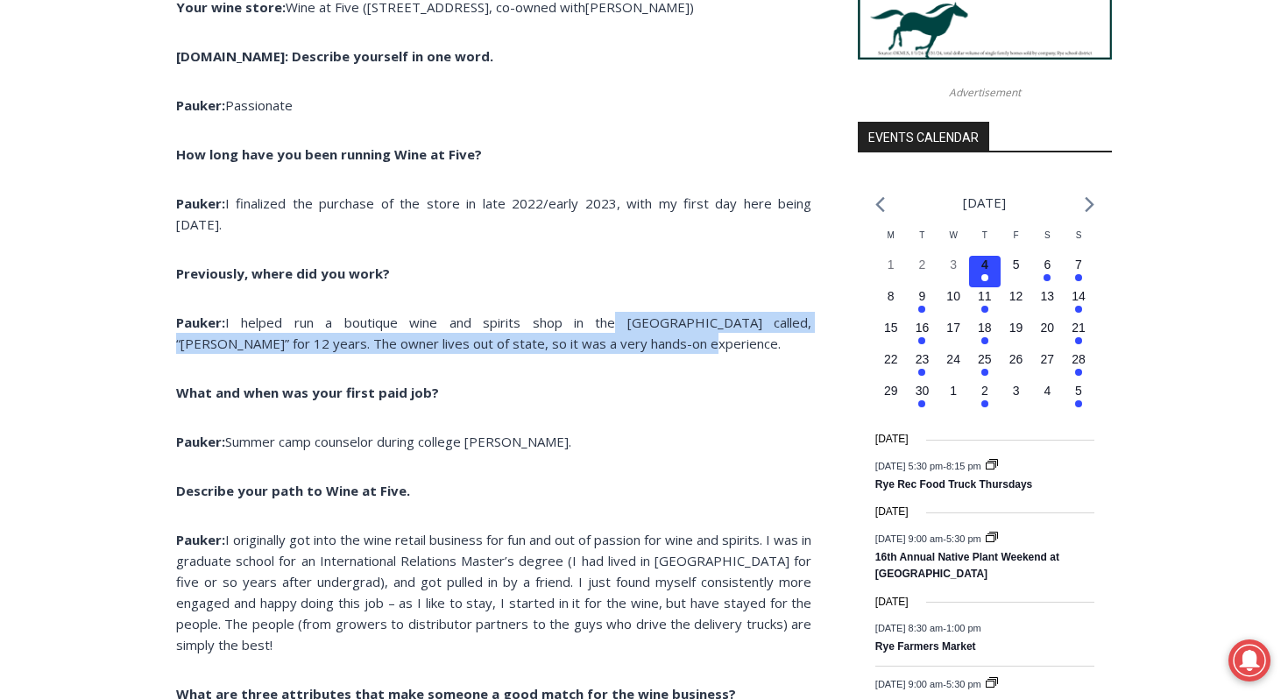
scroll to position [1839, 0]
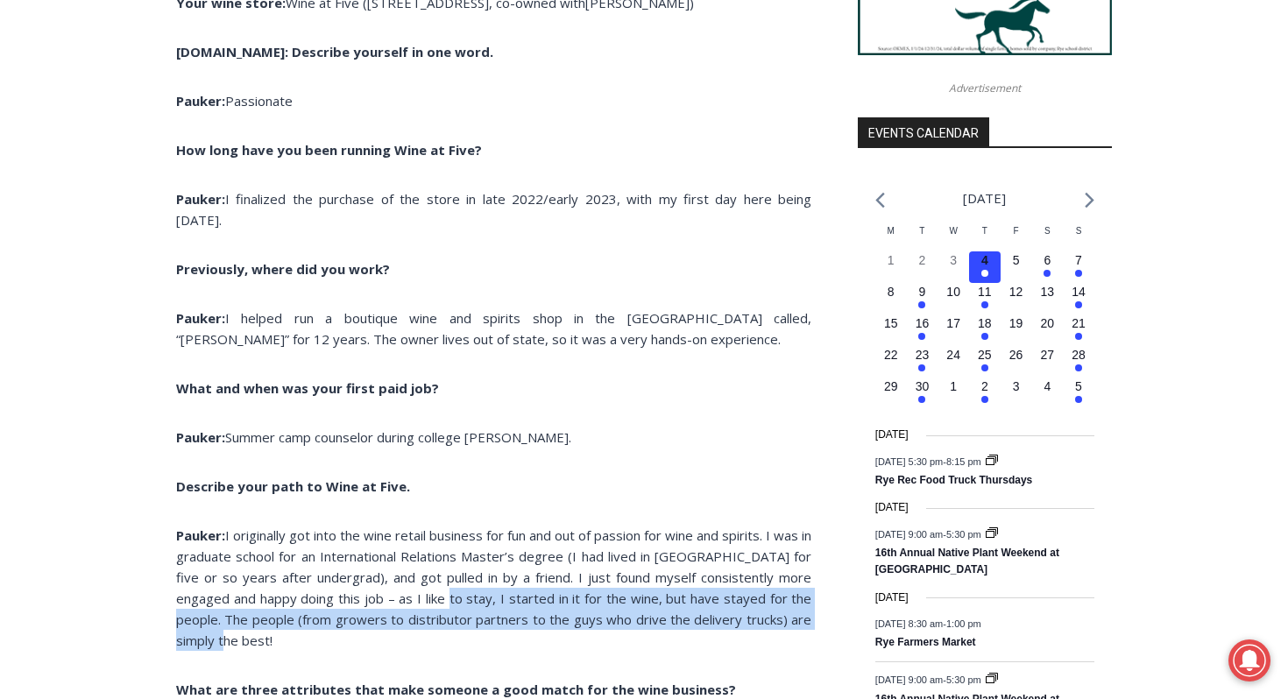
drag, startPoint x: 445, startPoint y: 563, endPoint x: 525, endPoint y: 606, distance: 90.6
click at [525, 606] on p "Pauker: I originally got into the wine retail business for fun and out of passi…" at bounding box center [493, 588] width 635 height 126
click at [524, 606] on p "Pauker: I originally got into the wine retail business for fun and out of passi…" at bounding box center [493, 588] width 635 height 126
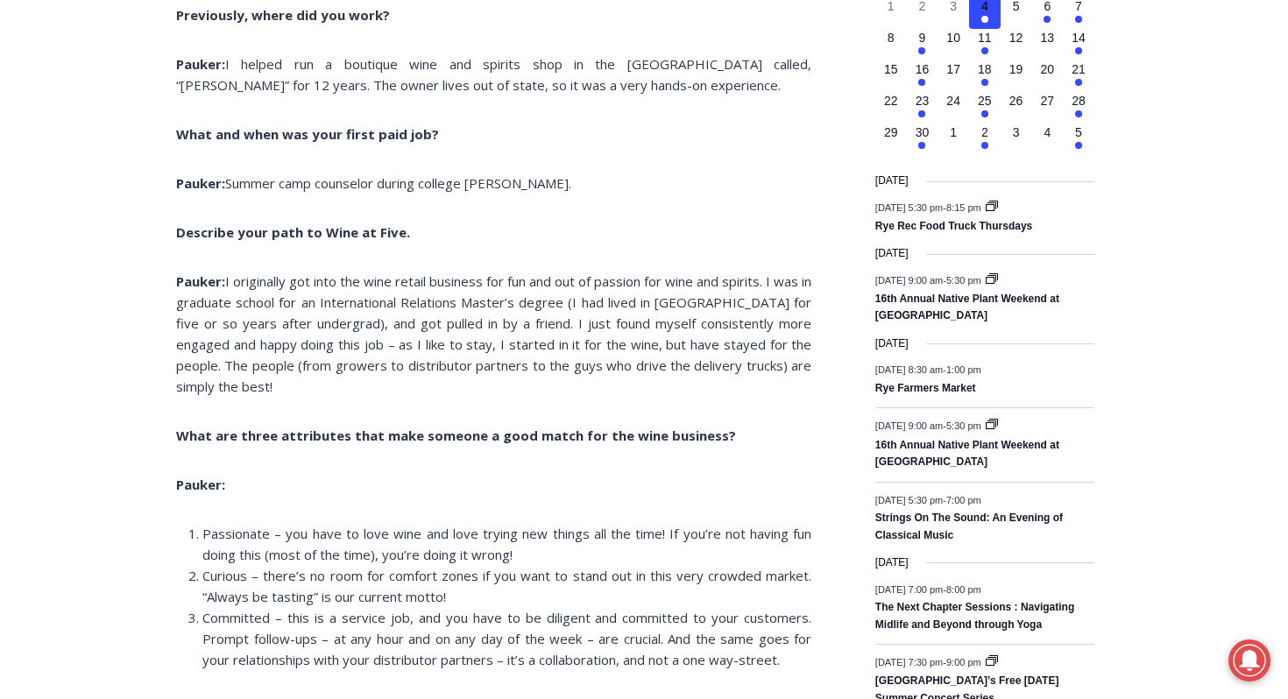
scroll to position [2095, 0]
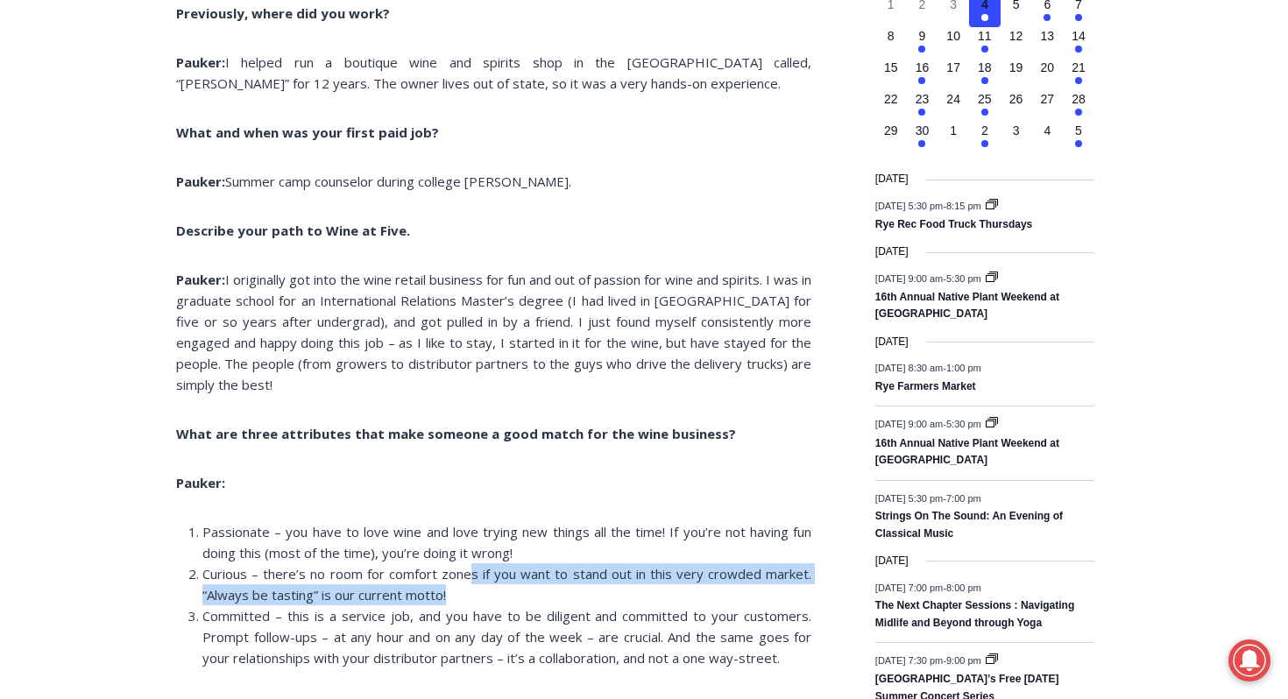
drag, startPoint x: 471, startPoint y: 542, endPoint x: 500, endPoint y: 557, distance: 32.9
click at [500, 563] on li "Curious – there’s no room for comfort zones if you want to stand out in this ve…" at bounding box center [506, 584] width 609 height 42
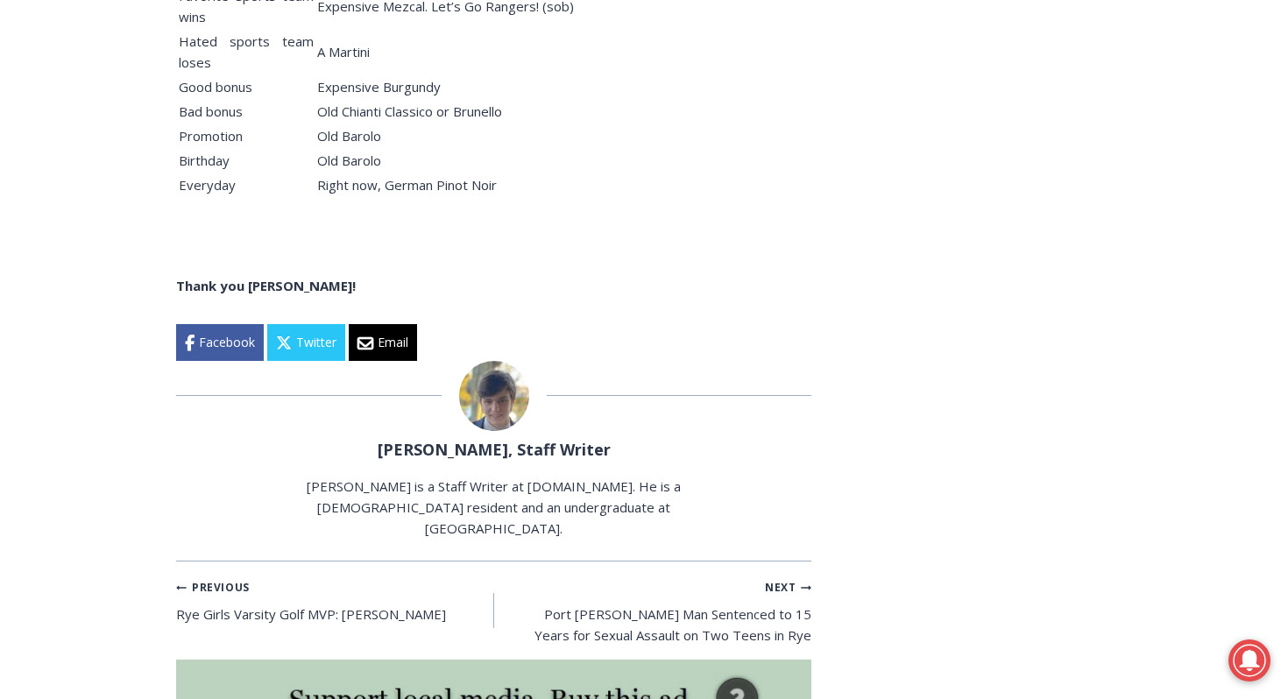
scroll to position [4500, 0]
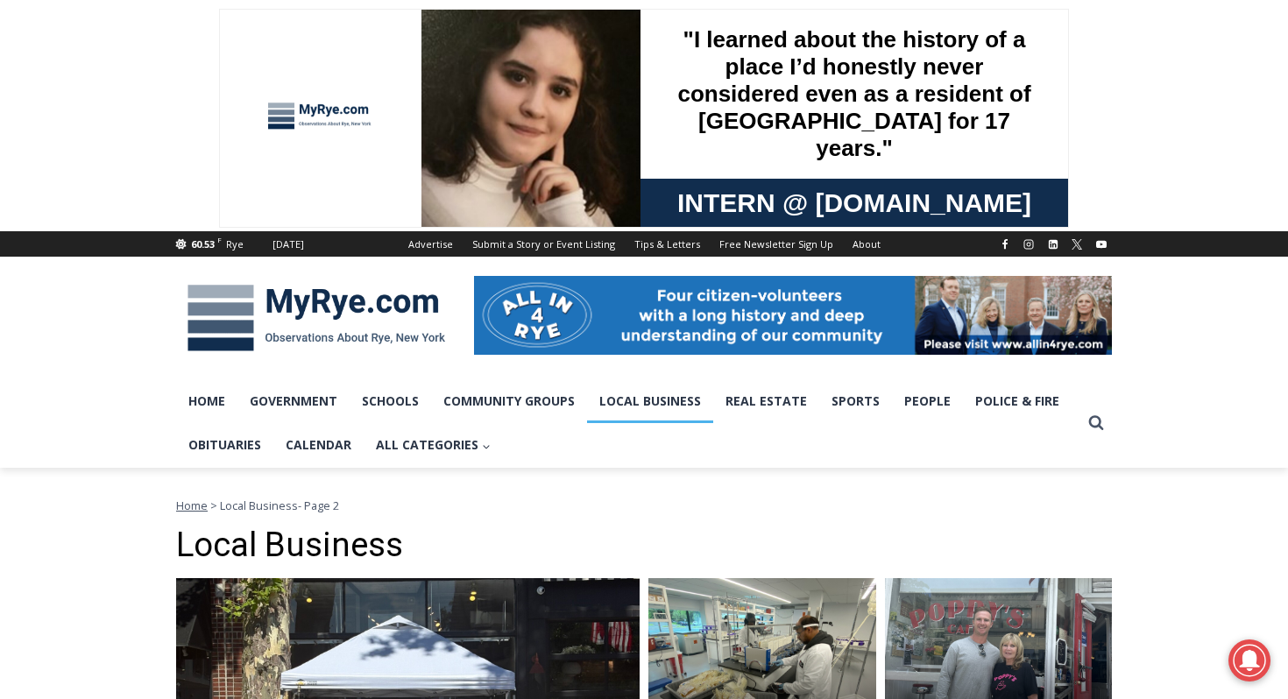
click at [312, 313] on img at bounding box center [316, 318] width 280 height 91
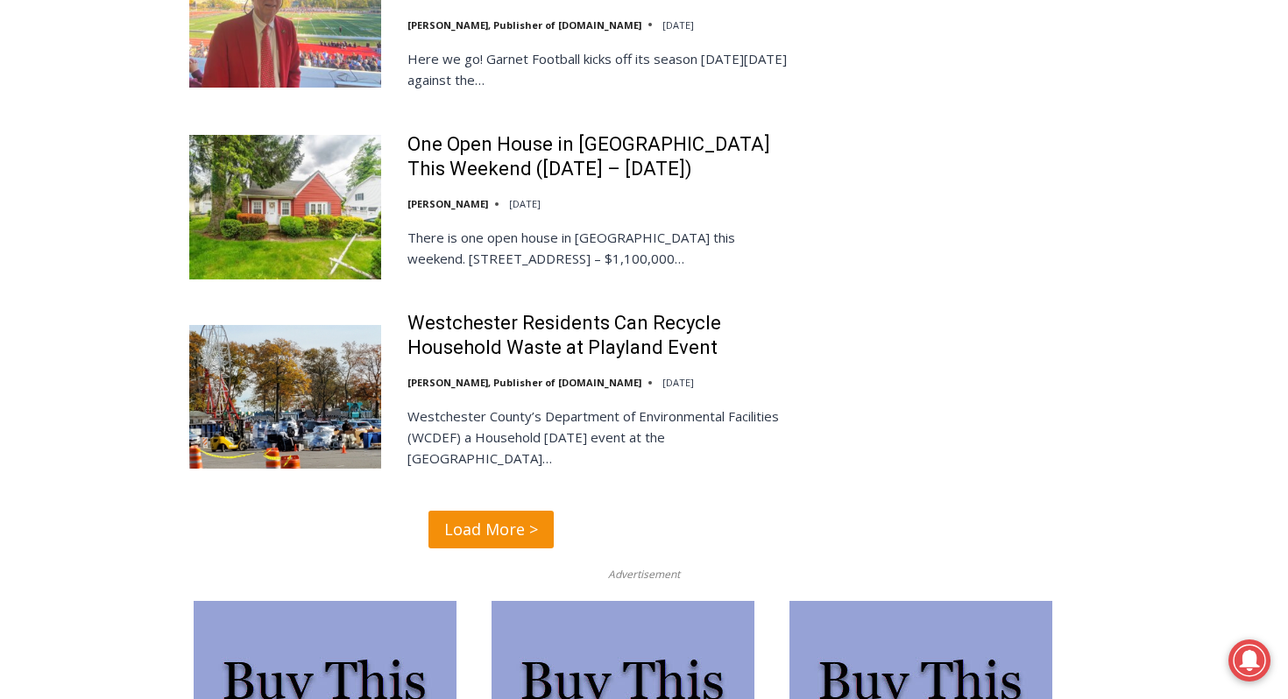
scroll to position [3944, 0]
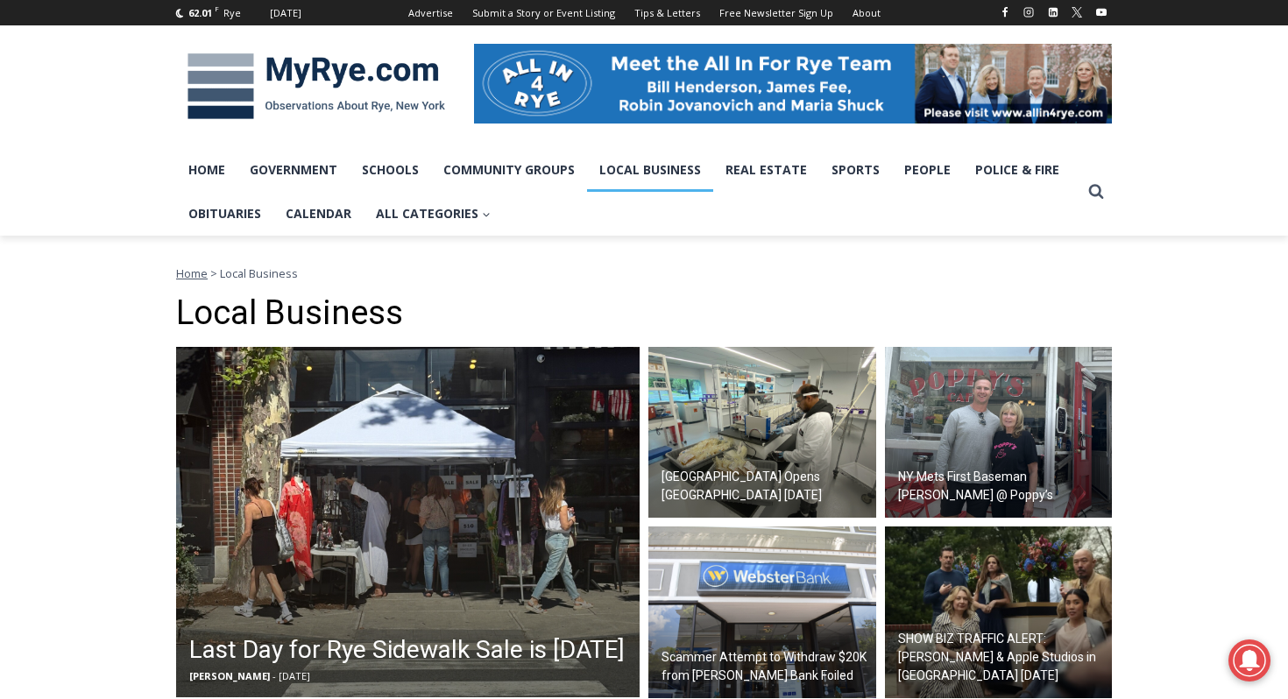
scroll to position [2740, 0]
